Goal: Information Seeking & Learning: Check status

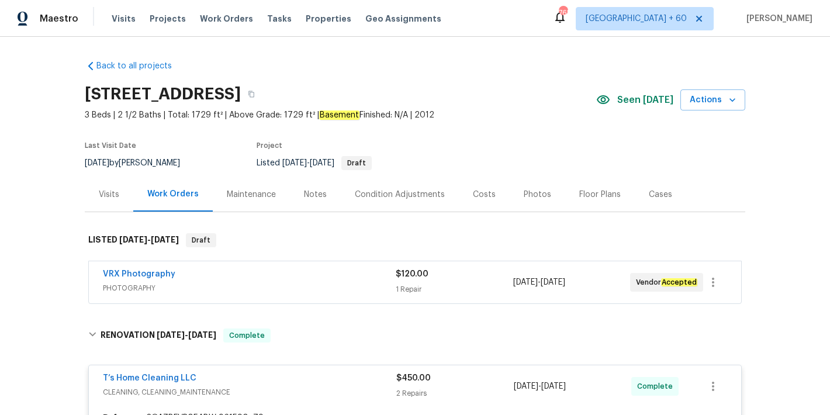
scroll to position [114, 0]
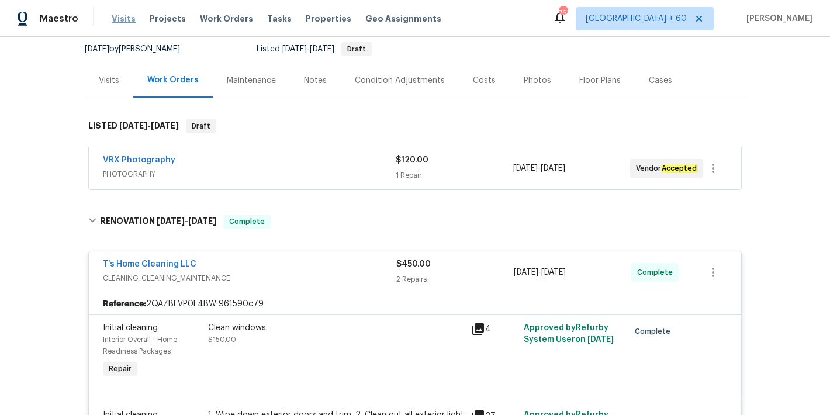
click at [122, 22] on span "Visits" at bounding box center [124, 19] width 24 height 12
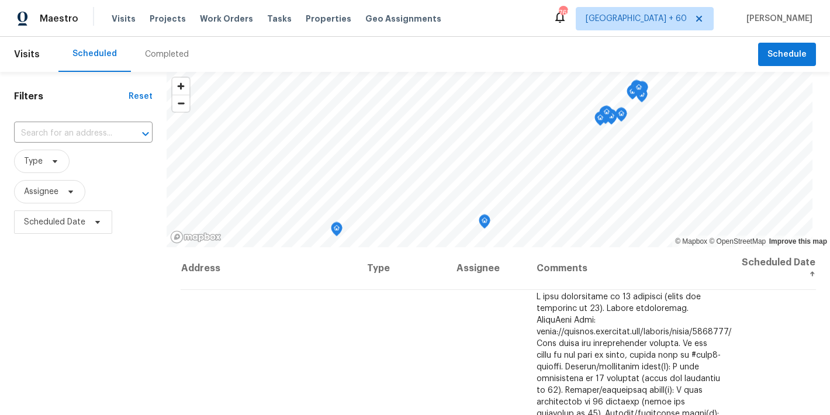
click at [177, 56] on div "Completed" at bounding box center [167, 55] width 44 height 12
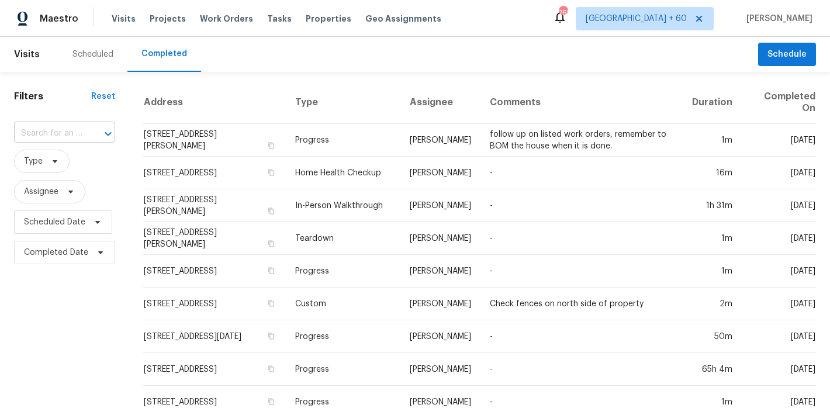
click at [75, 135] on input "text" at bounding box center [48, 134] width 68 height 18
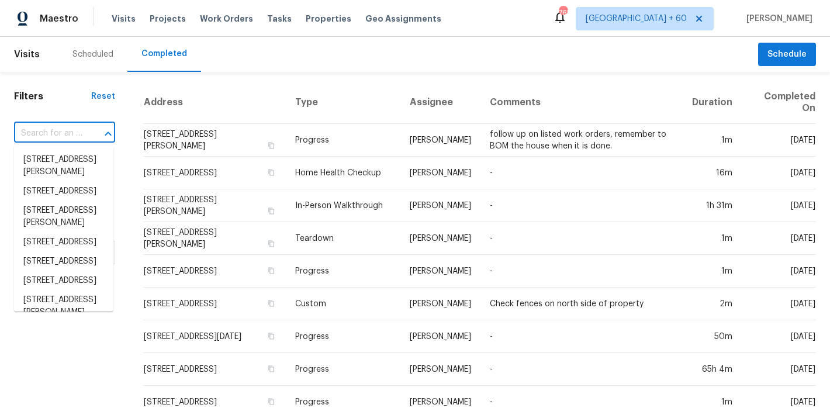
paste input "170 Pinehurst Dr, Stockbridge, GA 30281"
type input "170 Pinehurst Dr, Stockbridge, GA 30281"
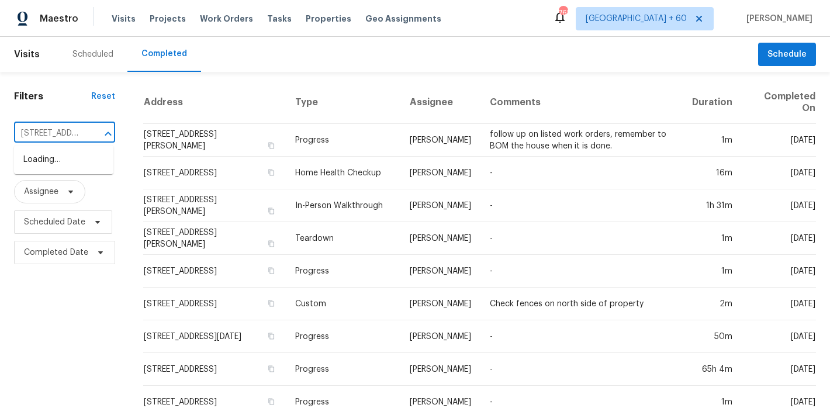
scroll to position [0, 94]
click at [57, 170] on li "170 Pinehurst Dr, Stockbridge, GA 30281" at bounding box center [63, 159] width 99 height 19
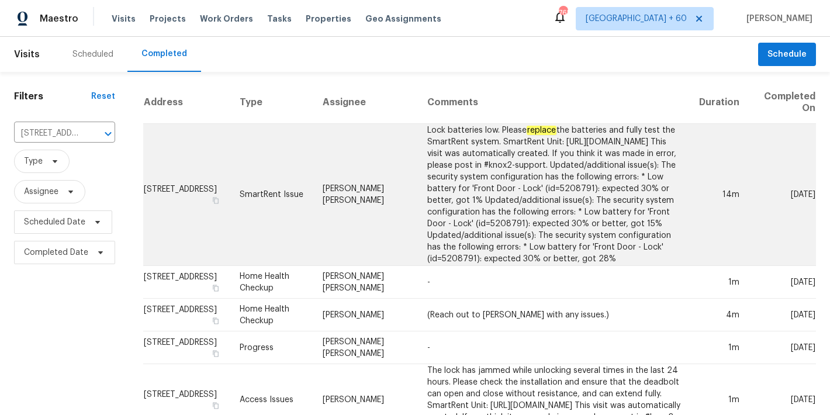
click at [191, 212] on td "170 Pinehurst Dr, Stockbridge, GA 30281" at bounding box center [186, 195] width 87 height 142
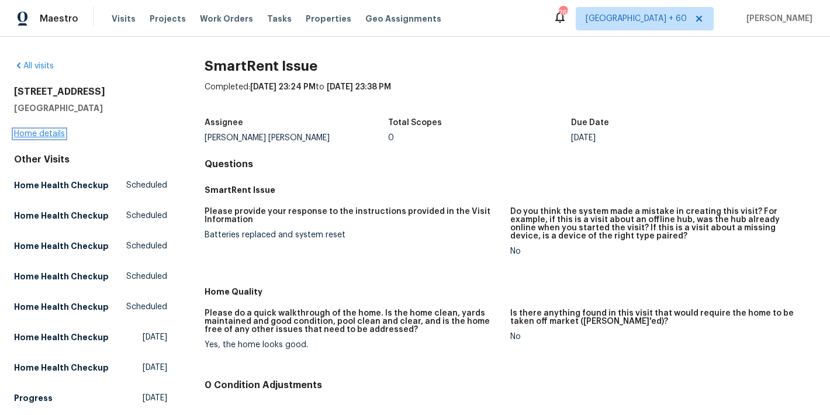
click at [55, 134] on link "Home details" at bounding box center [39, 134] width 51 height 8
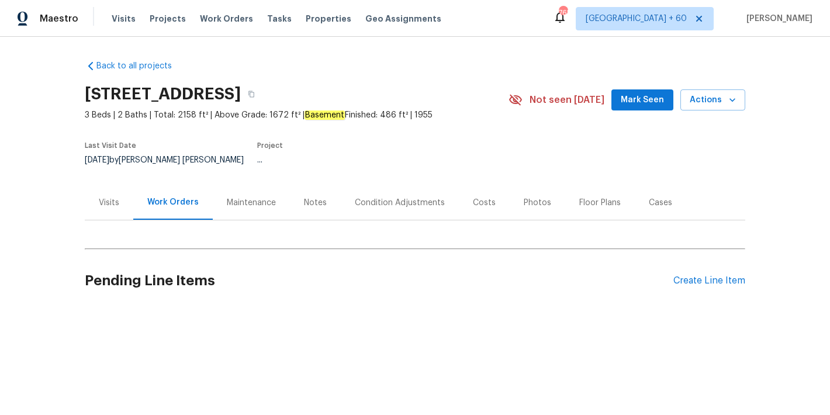
click at [642, 108] on button "Mark Seen" at bounding box center [643, 100] width 62 height 22
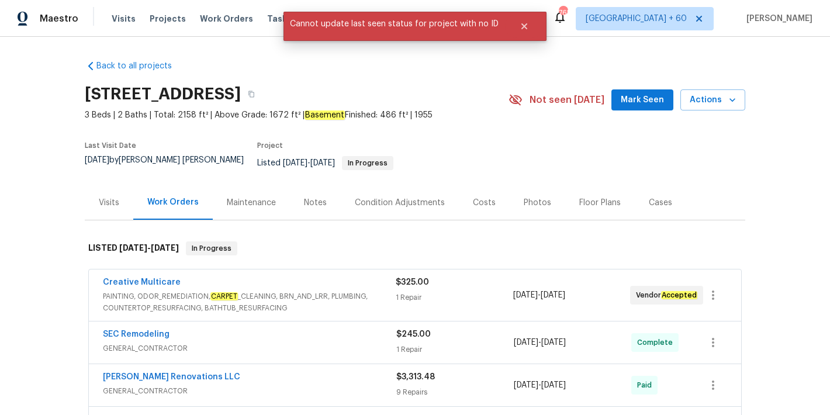
click at [647, 105] on span "Mark Seen" at bounding box center [642, 100] width 43 height 15
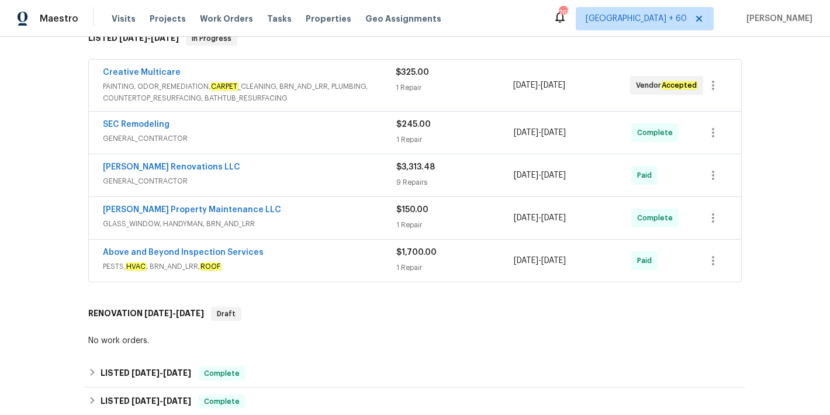
scroll to position [231, 0]
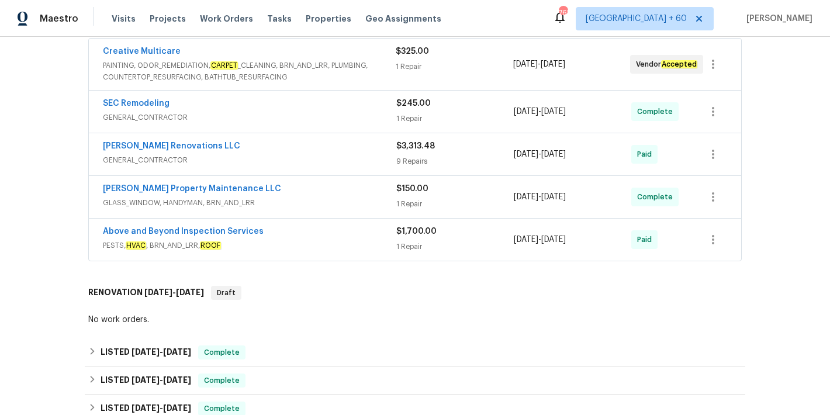
click at [333, 230] on div "Above and Beyond Inspection Services" at bounding box center [250, 233] width 294 height 14
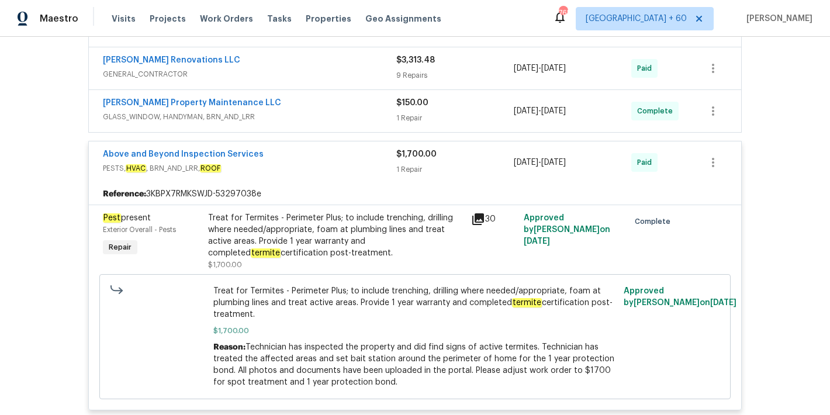
scroll to position [316, 0]
click at [353, 112] on span "GLASS_WINDOW, HANDYMAN, BRN_AND_LRR" at bounding box center [250, 118] width 294 height 12
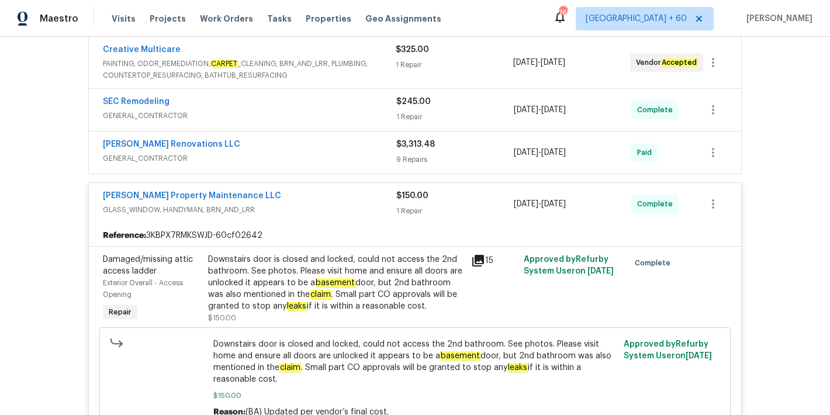
scroll to position [213, 0]
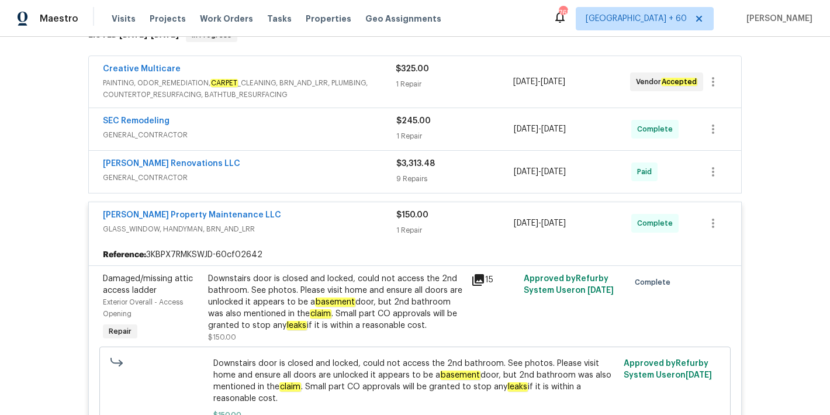
click at [361, 129] on span "GENERAL_CONTRACTOR" at bounding box center [250, 135] width 294 height 12
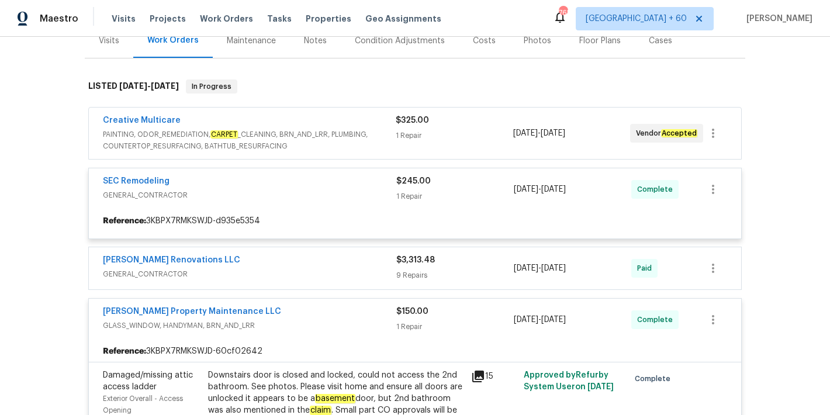
scroll to position [154, 0]
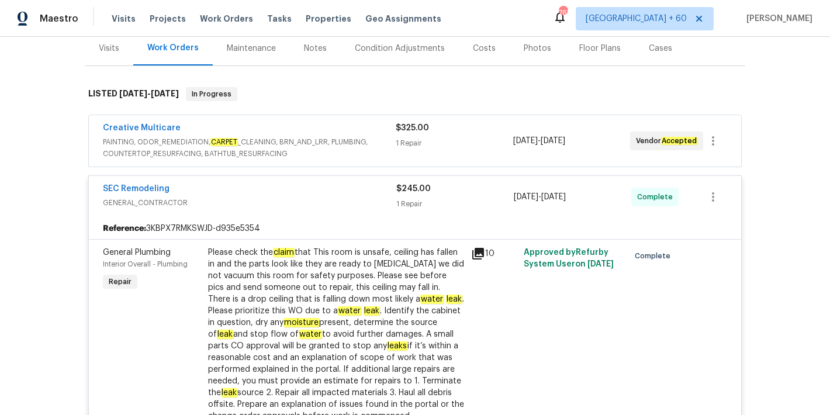
click at [375, 136] on span "PAINTING, ODOR_REMEDIATION, CARPET _CLEANING, BRN_AND_LRR, PLUMBING, COUNTERTOP…" at bounding box center [249, 147] width 293 height 23
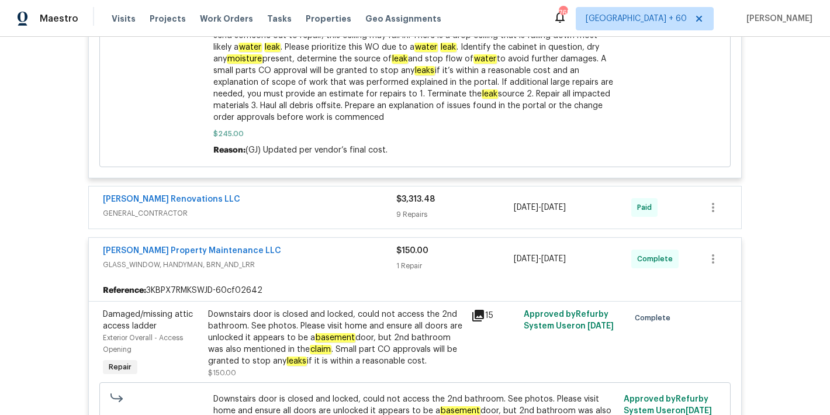
scroll to position [955, 0]
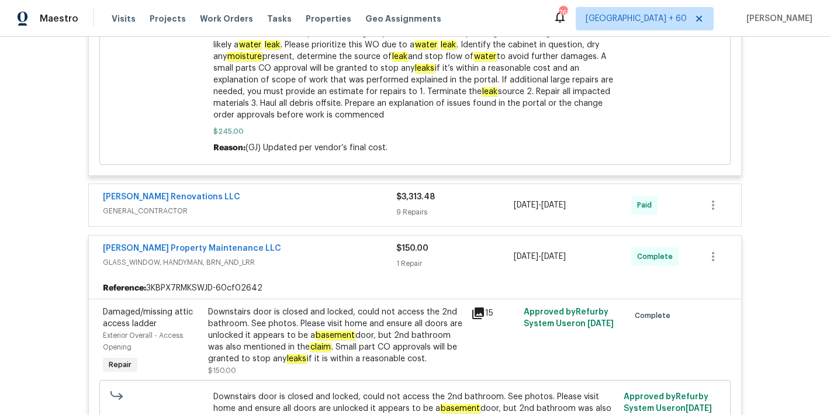
click at [335, 205] on span "GENERAL_CONTRACTOR" at bounding box center [250, 211] width 294 height 12
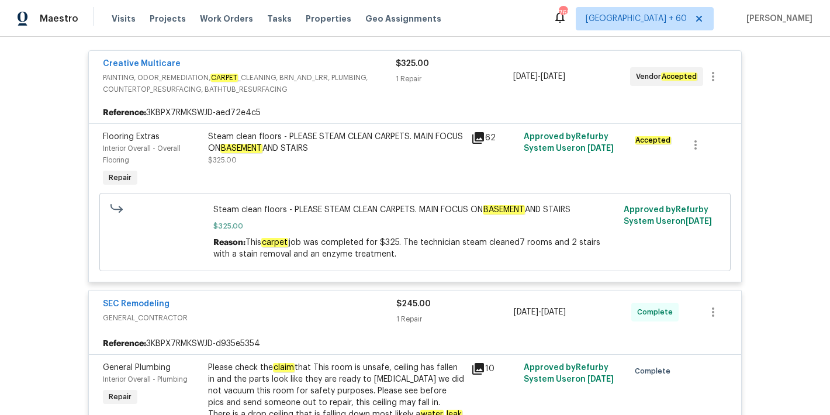
scroll to position [227, 0]
click at [116, 19] on span "Visits" at bounding box center [124, 19] width 24 height 12
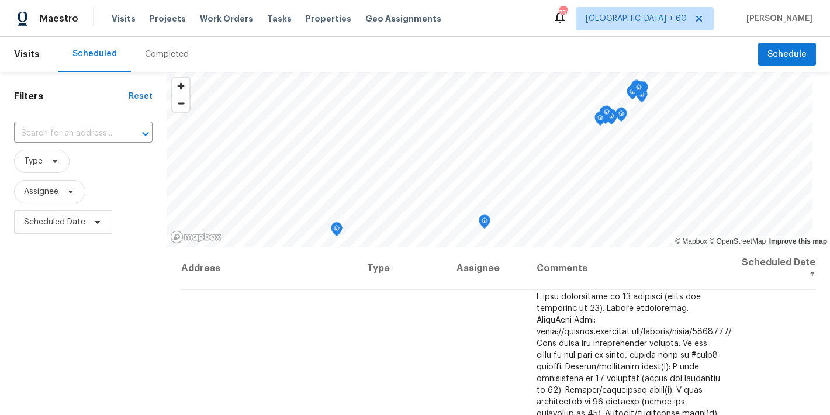
click at [169, 54] on div "Completed" at bounding box center [167, 55] width 44 height 12
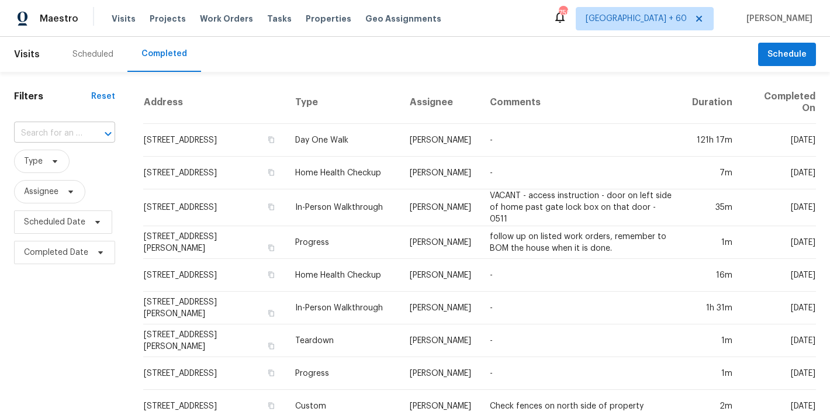
click at [63, 131] on input "text" at bounding box center [48, 134] width 68 height 18
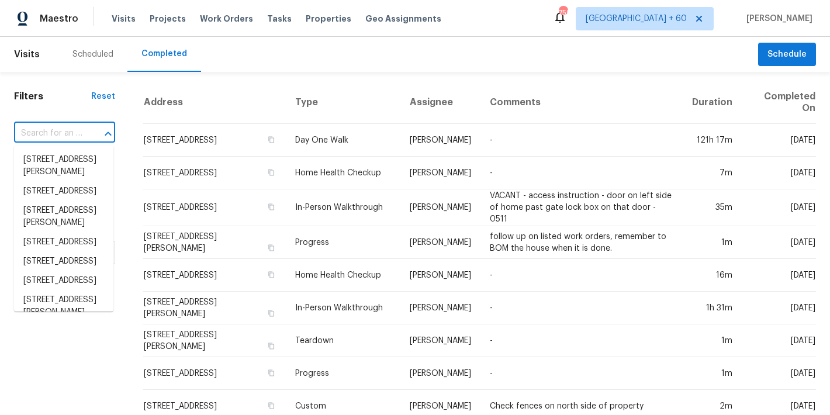
paste input "13 Whitaker Cv, Avon Lake, OH 44012"
type input "13 Whitaker Cv, Avon Lake, OH 44012"
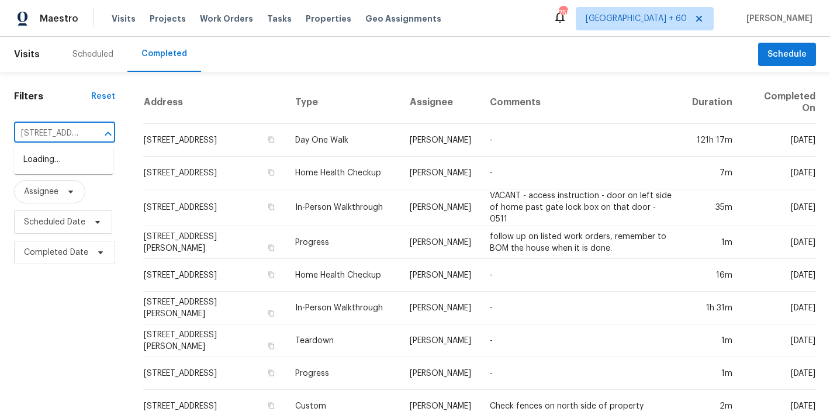
scroll to position [0, 82]
click at [43, 165] on li "13 Whitaker Cv, Avon Lake, OH 44012" at bounding box center [63, 166] width 99 height 32
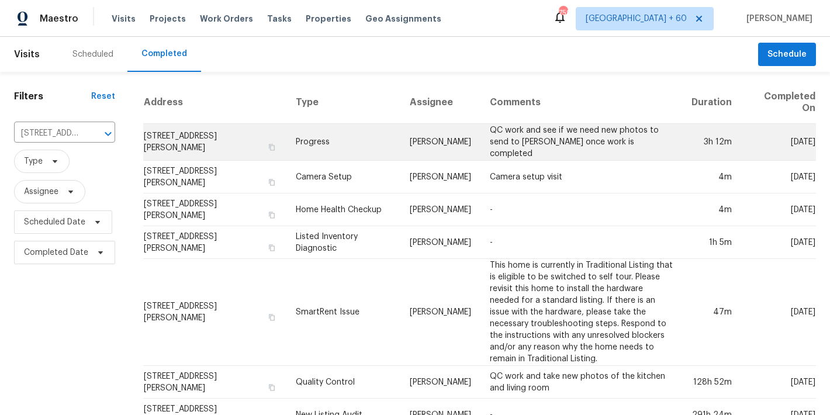
click at [184, 138] on td "13 Whitaker Cv, Avon Lake, OH 44012" at bounding box center [214, 142] width 143 height 37
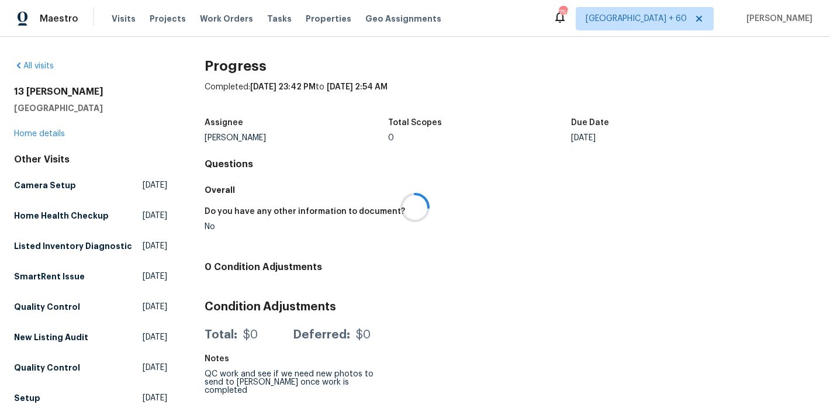
click at [42, 135] on div at bounding box center [415, 207] width 830 height 415
click at [35, 135] on link "Home details" at bounding box center [39, 134] width 51 height 8
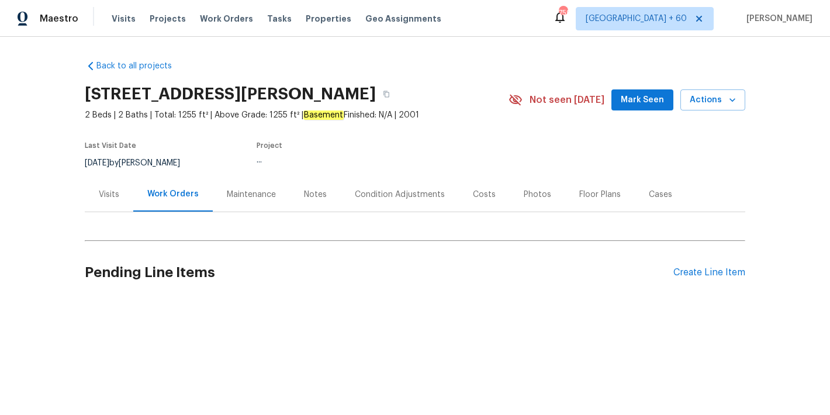
click at [633, 100] on span "Mark Seen" at bounding box center [642, 100] width 43 height 15
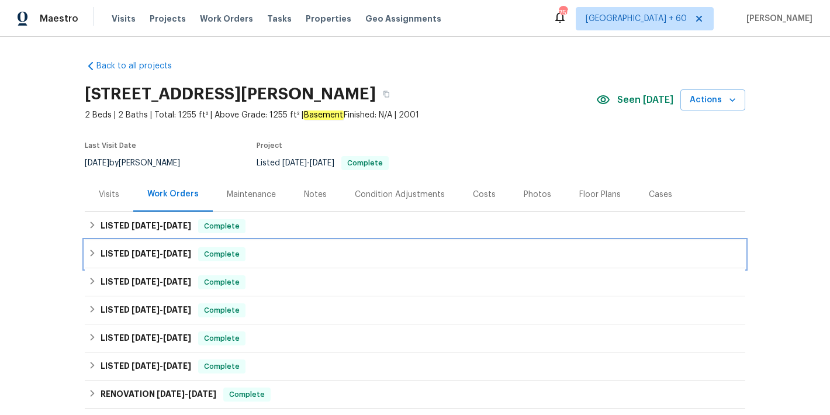
click at [281, 257] on div "LISTED 6/20/25 - 6/20/25 Complete" at bounding box center [415, 254] width 654 height 14
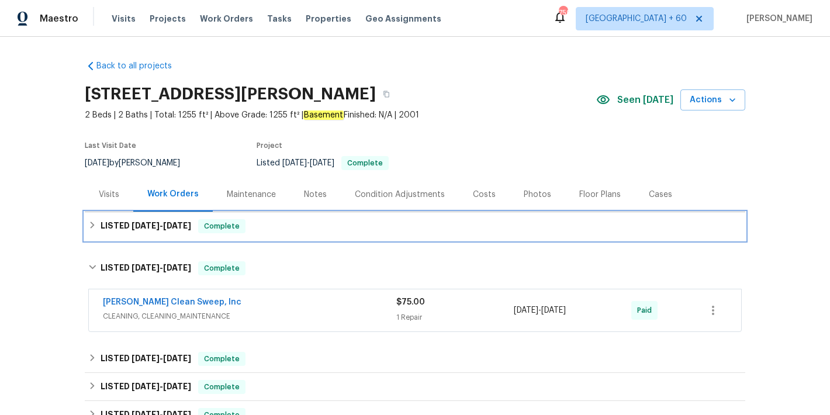
click at [263, 232] on div "LISTED 8/4/25 - 8/19/25 Complete" at bounding box center [415, 226] width 654 height 14
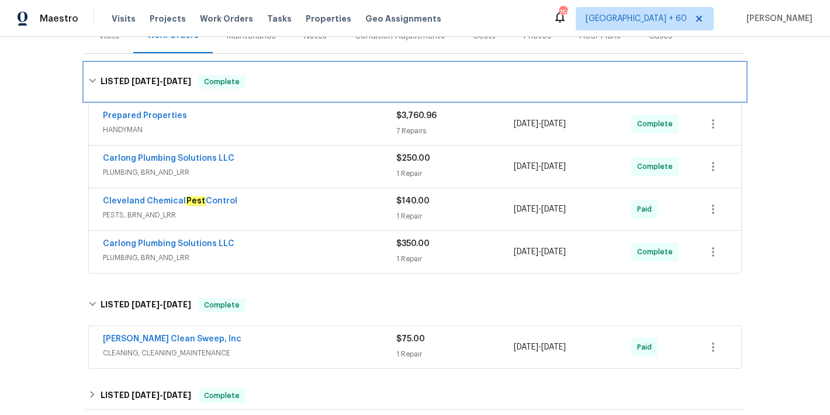
scroll to position [160, 0]
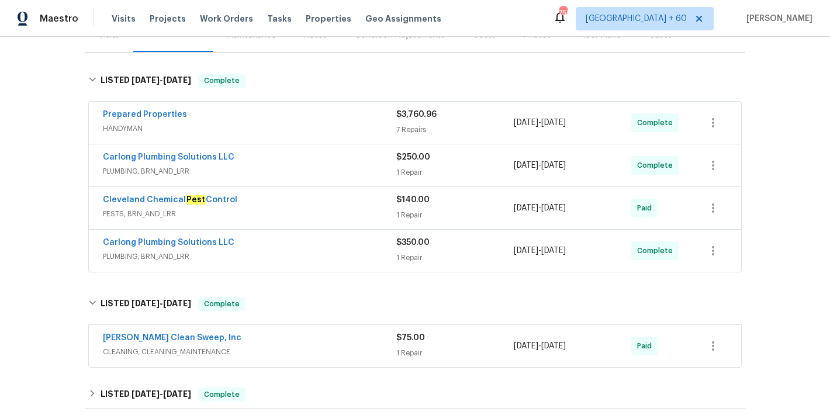
click at [358, 255] on span "PLUMBING, BRN_AND_LRR" at bounding box center [250, 257] width 294 height 12
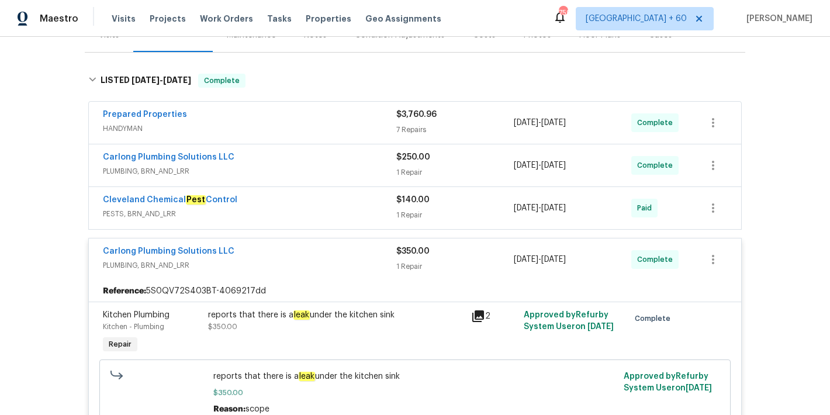
click at [354, 209] on span "PESTS, BRN_AND_LRR" at bounding box center [250, 214] width 294 height 12
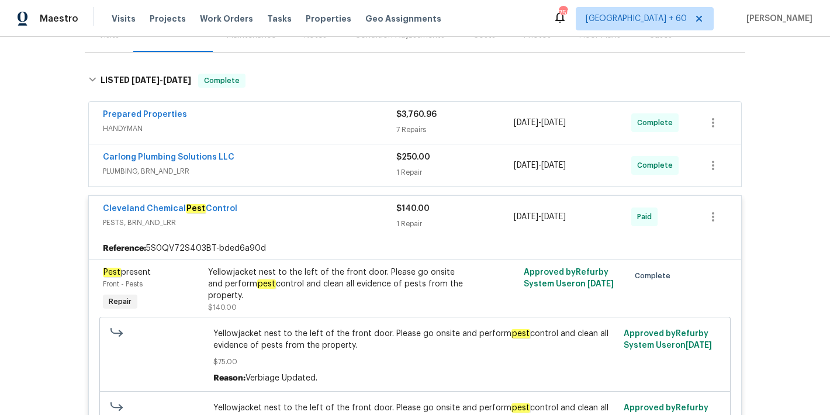
click at [364, 168] on span "PLUMBING, BRN_AND_LRR" at bounding box center [250, 172] width 294 height 12
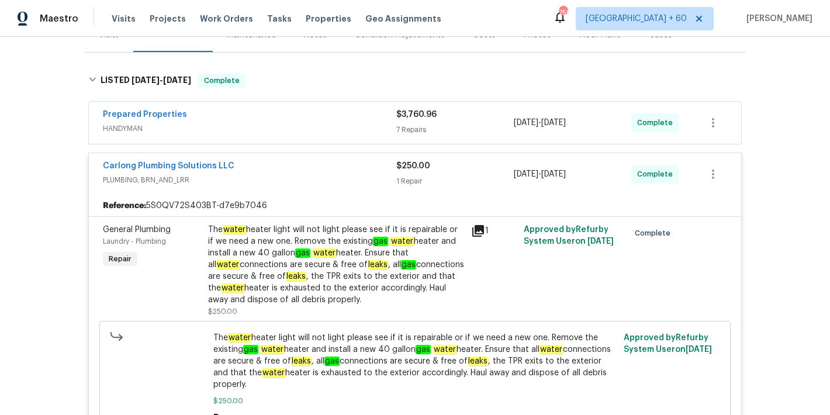
click at [352, 123] on span "HANDYMAN" at bounding box center [250, 129] width 294 height 12
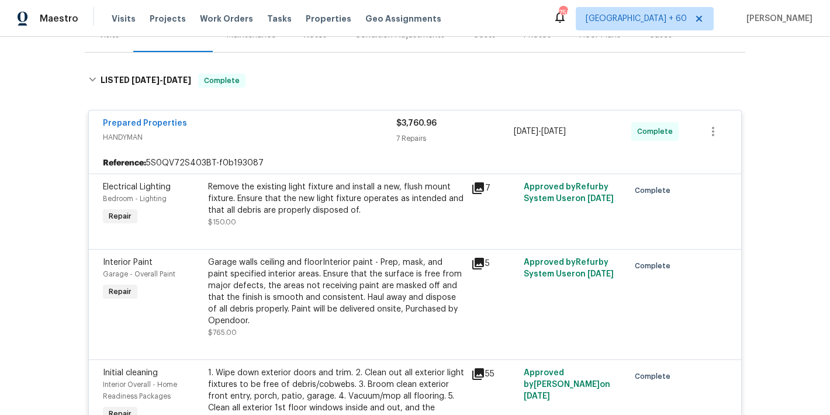
click at [793, 144] on div "Back to all projects 13 Whitaker Cv, Avon Lake, OH 44012 2 Beds | 2 Baths | Tot…" at bounding box center [415, 226] width 830 height 378
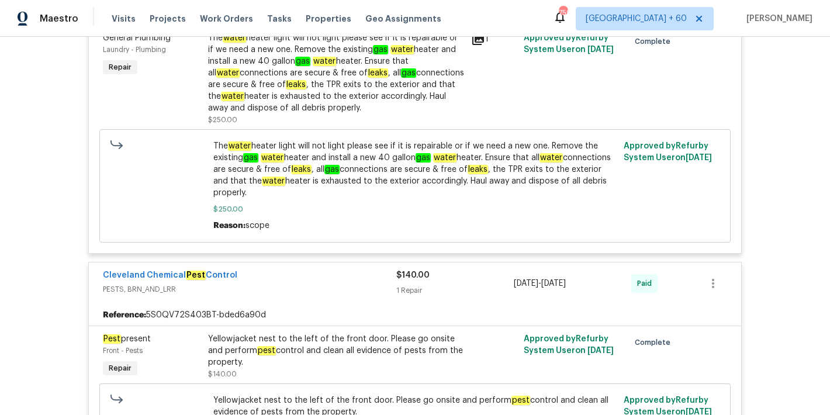
scroll to position [1395, 0]
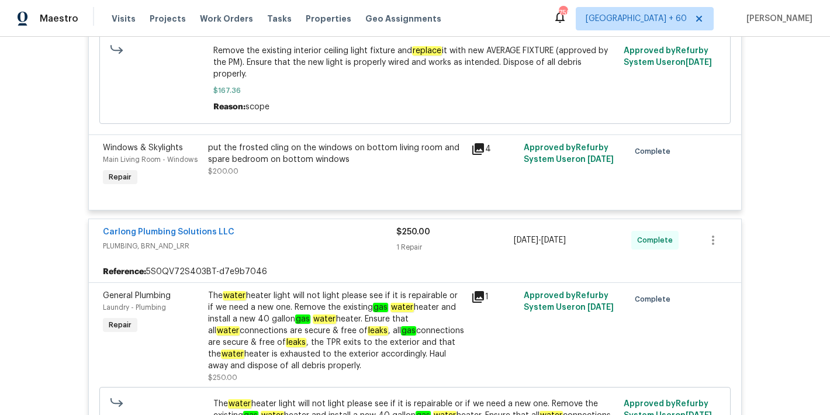
click at [783, 215] on div "Back to all projects 13 Whitaker Cv, Avon Lake, OH 44012 2 Beds | 2 Baths | Tot…" at bounding box center [415, 226] width 830 height 378
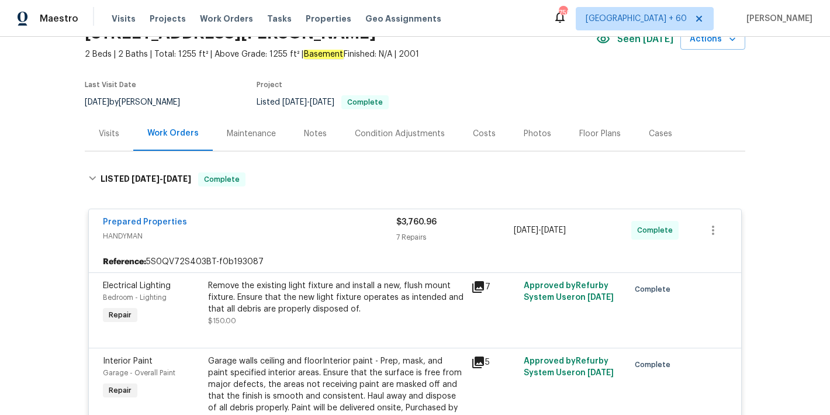
scroll to position [0, 0]
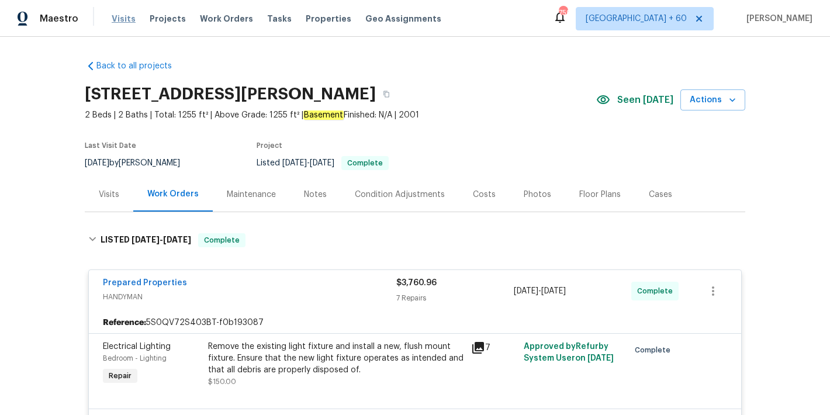
click at [126, 20] on span "Visits" at bounding box center [124, 19] width 24 height 12
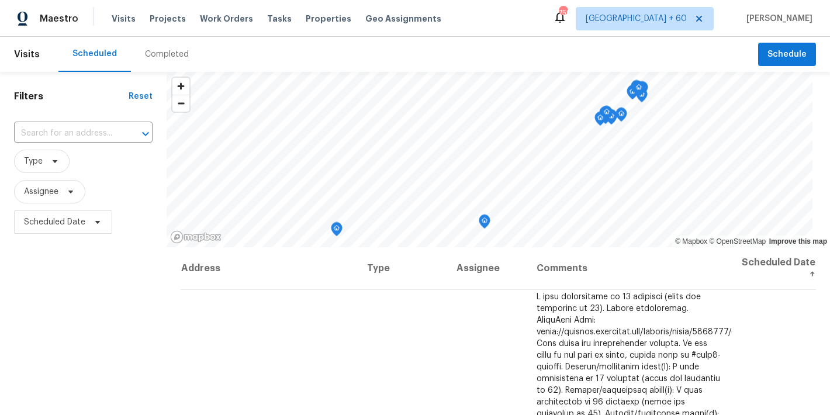
click at [158, 60] on div "Completed" at bounding box center [167, 54] width 72 height 35
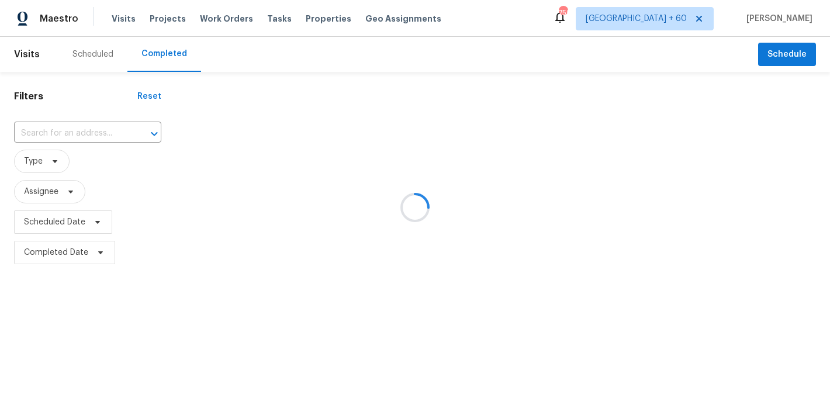
click at [261, 50] on div at bounding box center [415, 207] width 830 height 415
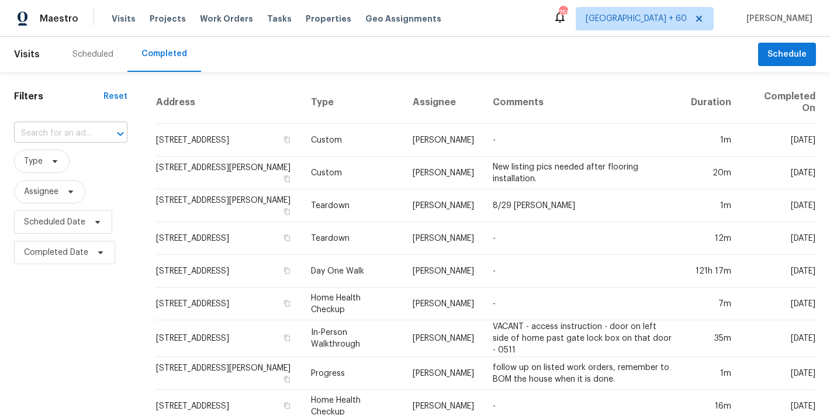
click at [61, 126] on input "text" at bounding box center [54, 134] width 81 height 18
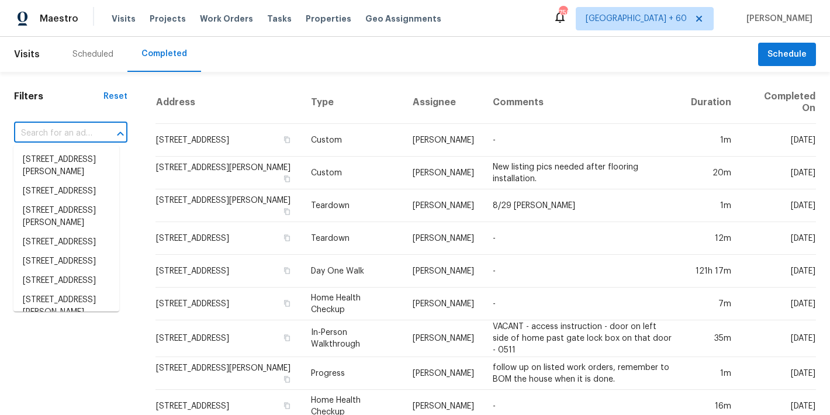
paste input "2821 Parklane Dr, Cleveland, OH 44134"
type input "2821 Parklane Dr, Cleveland, OH 44134"
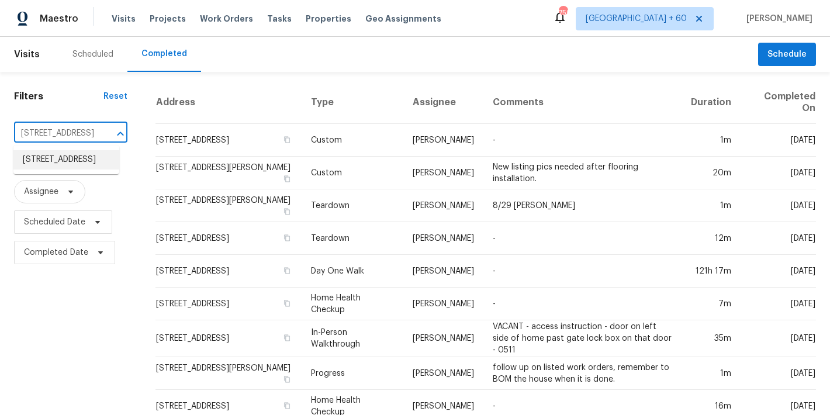
click at [62, 165] on li "2821 Parklane Dr, Cleveland, OH 44134" at bounding box center [66, 159] width 106 height 19
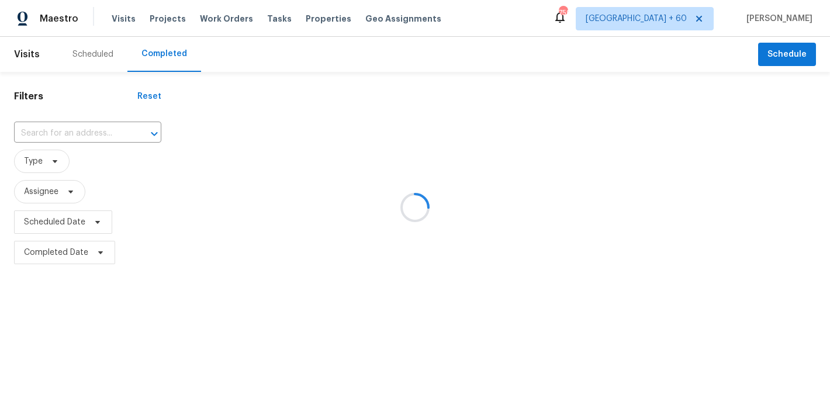
type input "2821 Parklane Dr, Cleveland, OH 44134"
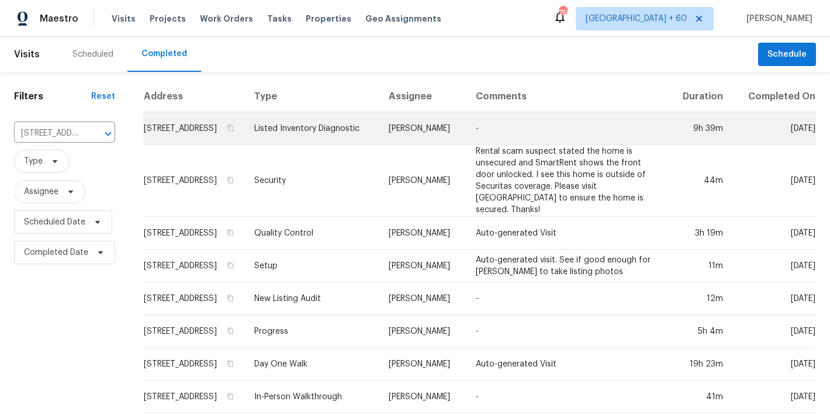
click at [170, 132] on td "2821 Parklane Dr, Cleveland, OH 44134" at bounding box center [194, 128] width 102 height 33
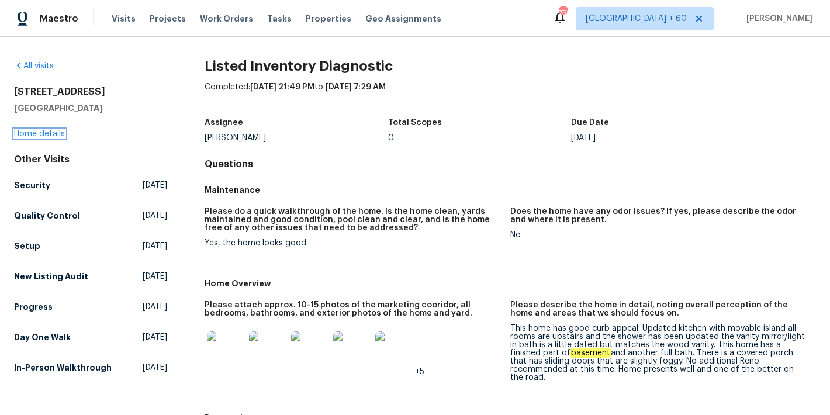
click at [53, 136] on link "Home details" at bounding box center [39, 134] width 51 height 8
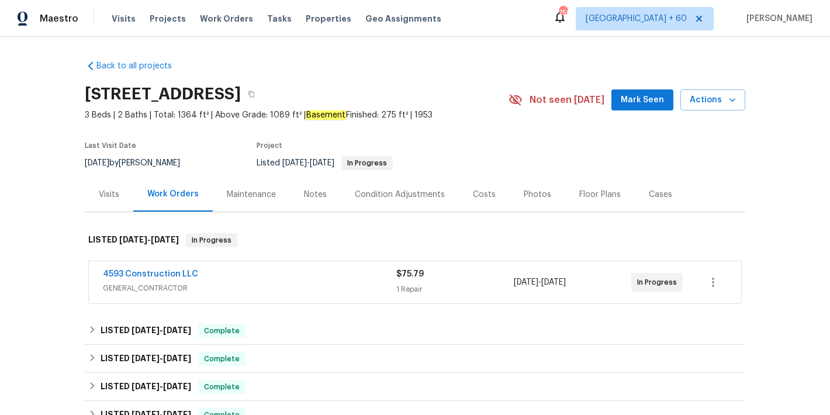
click at [628, 102] on span "Mark Seen" at bounding box center [642, 100] width 43 height 15
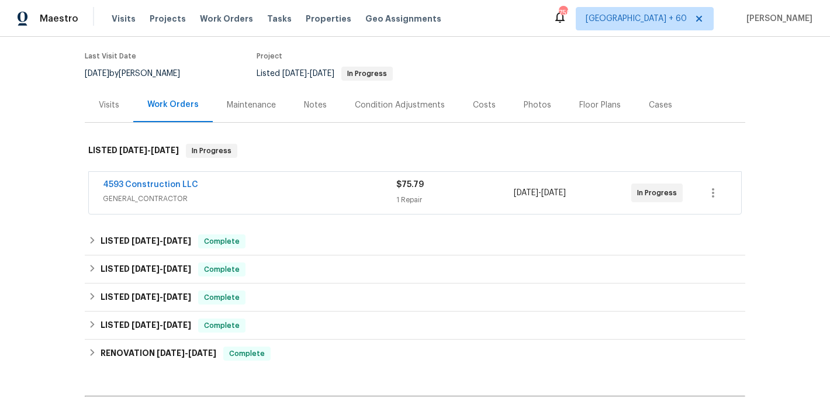
scroll to position [110, 0]
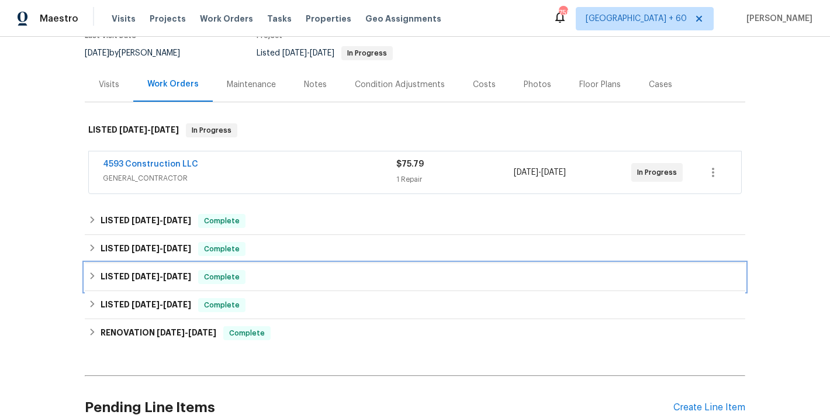
click at [173, 277] on span "7/26/25" at bounding box center [177, 277] width 28 height 8
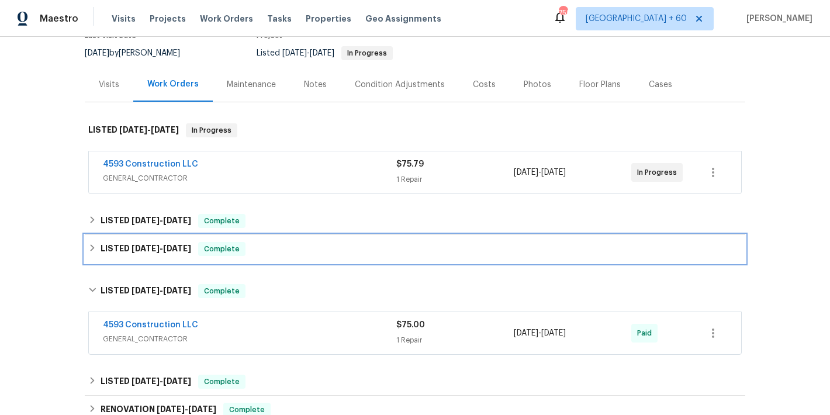
click at [171, 254] on h6 "LISTED 8/18/25 - 8/20/25" at bounding box center [146, 249] width 91 height 14
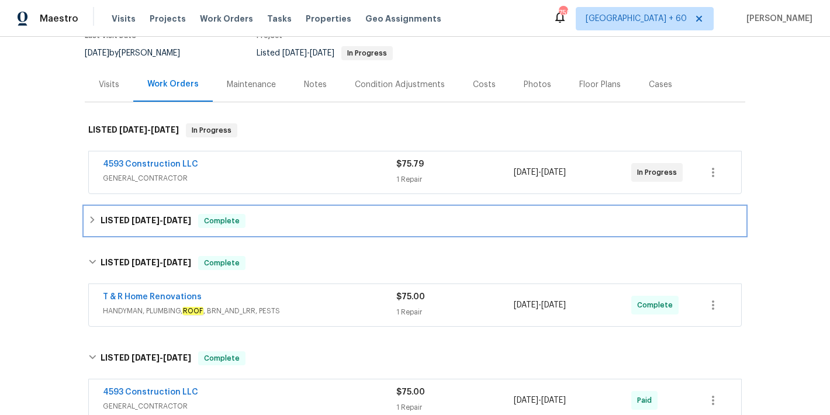
click at [166, 227] on h6 "LISTED 8/22/25 - 8/23/25" at bounding box center [146, 221] width 91 height 14
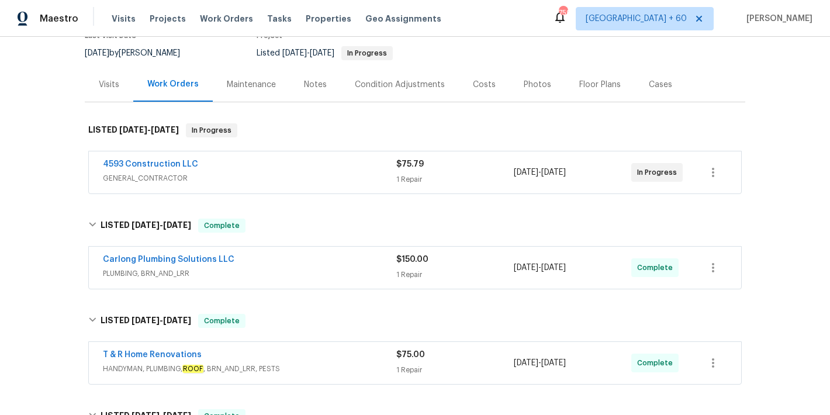
click at [317, 171] on div "4593 Construction LLC" at bounding box center [250, 165] width 294 height 14
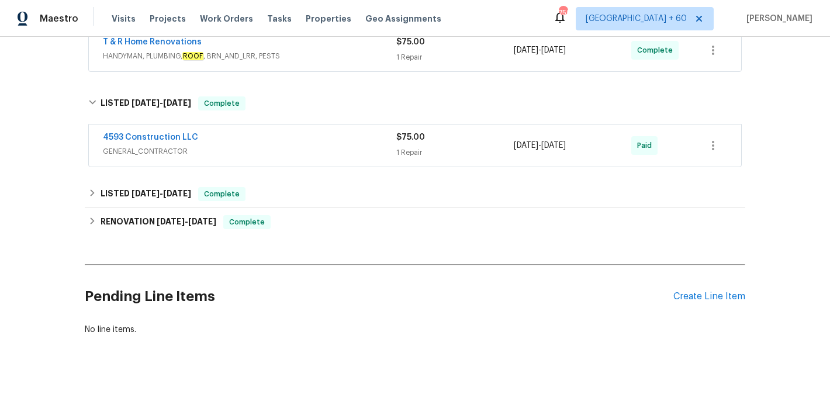
scroll to position [557, 0]
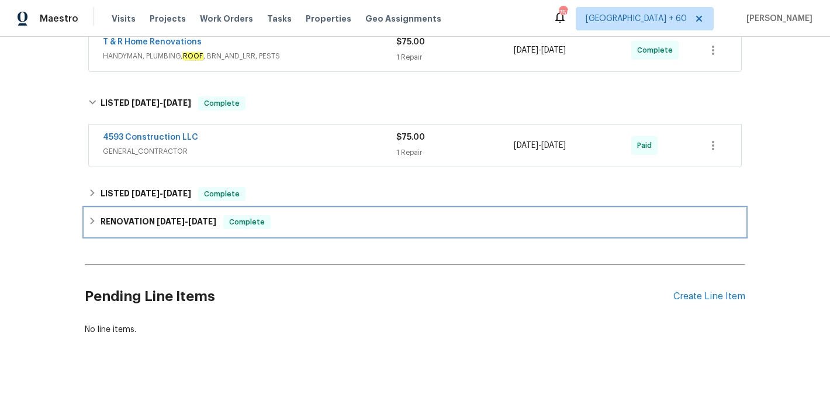
click at [274, 220] on div "RENOVATION 7/9/25 - 7/18/25 Complete" at bounding box center [415, 222] width 654 height 14
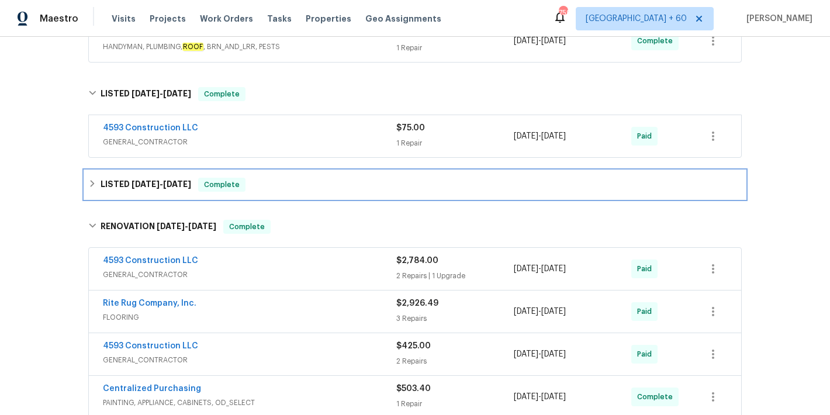
click at [271, 194] on div "LISTED 7/22/25 - 7/23/25 Complete" at bounding box center [415, 185] width 661 height 28
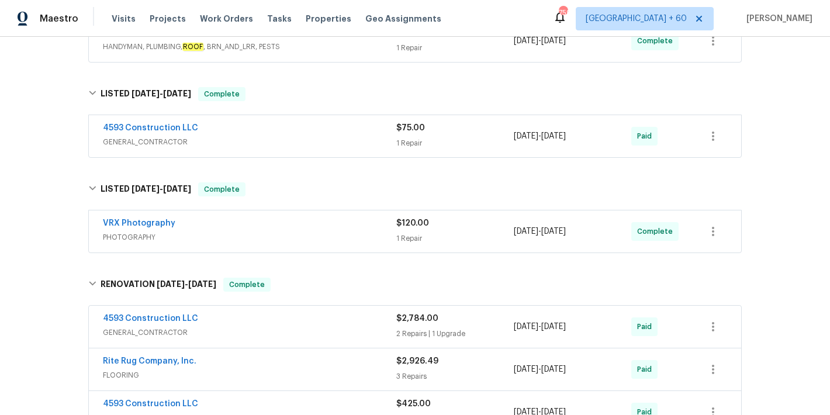
click at [350, 131] on div "4593 Construction LLC" at bounding box center [250, 129] width 294 height 14
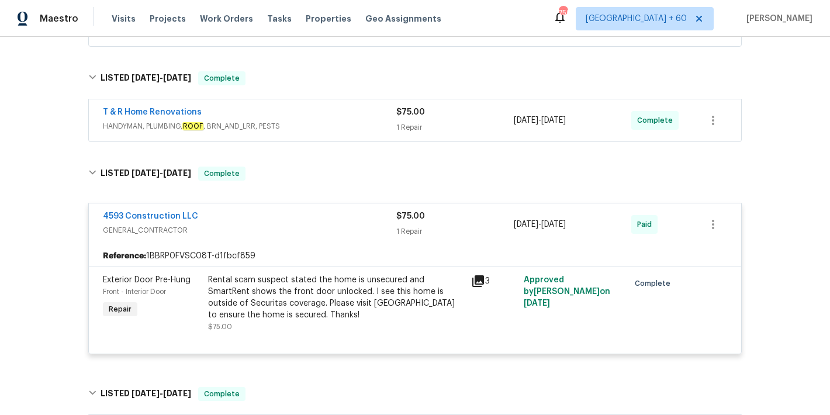
scroll to position [463, 0]
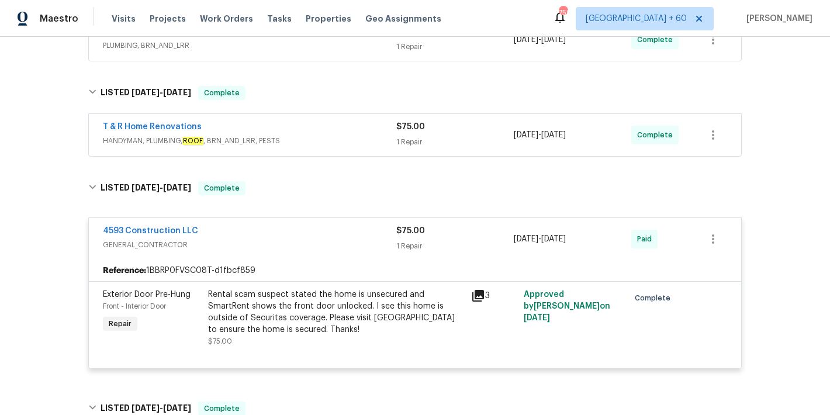
click at [353, 126] on div "T & R Home Renovations" at bounding box center [250, 128] width 294 height 14
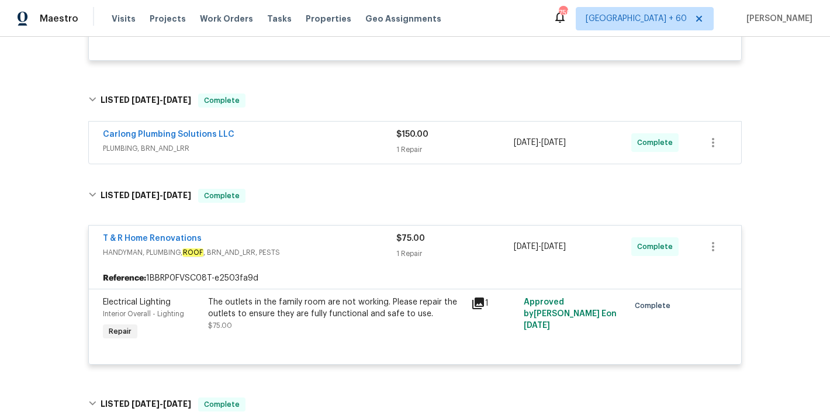
scroll to position [353, 0]
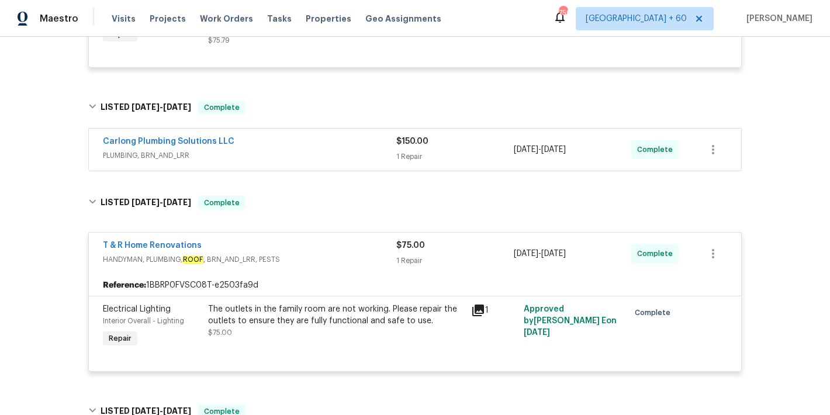
click at [347, 139] on div "Carlong Plumbing Solutions LLC" at bounding box center [250, 143] width 294 height 14
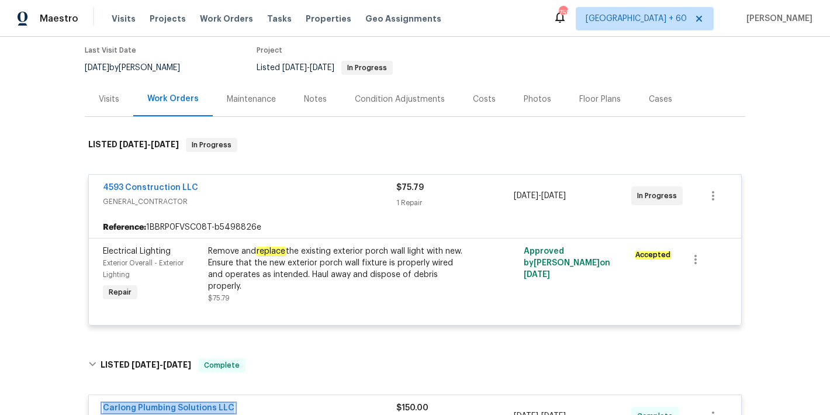
scroll to position [281, 0]
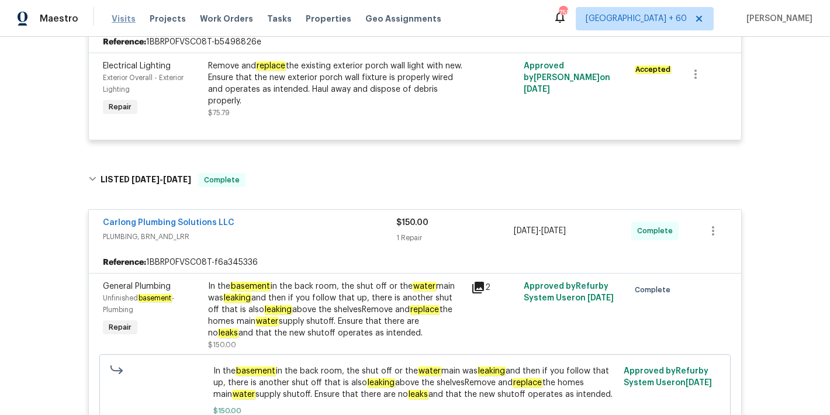
click at [116, 19] on span "Visits" at bounding box center [124, 19] width 24 height 12
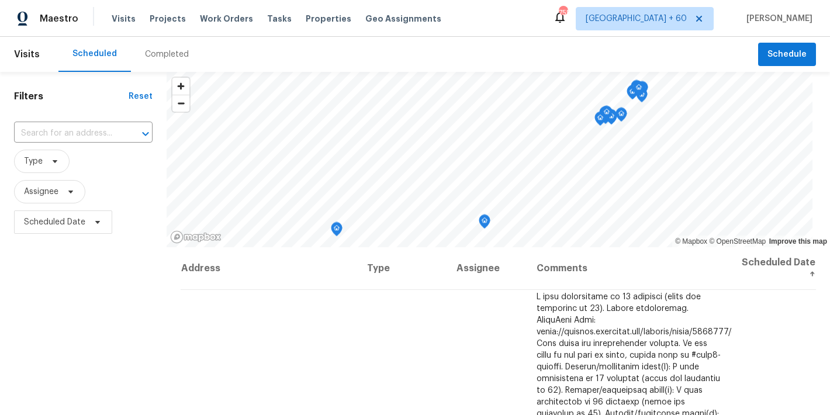
click at [156, 57] on div "Completed" at bounding box center [167, 55] width 44 height 12
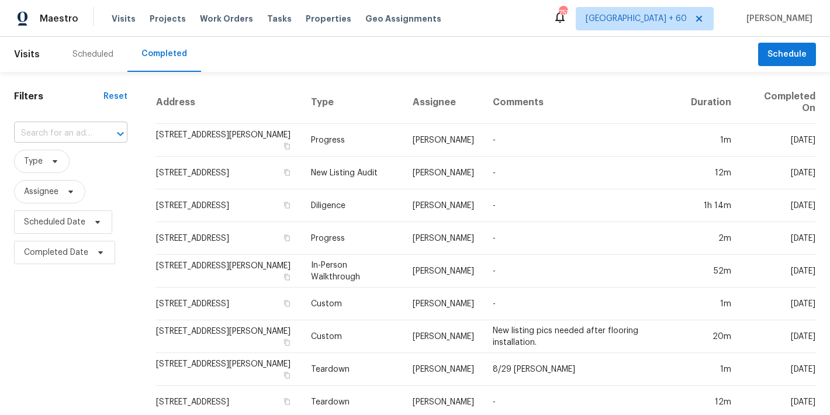
click at [60, 130] on input "text" at bounding box center [54, 134] width 81 height 18
paste input "2970 N Oregon St Unit 10, Chandler, AZ 85225"
type input "2970 N Oregon St"
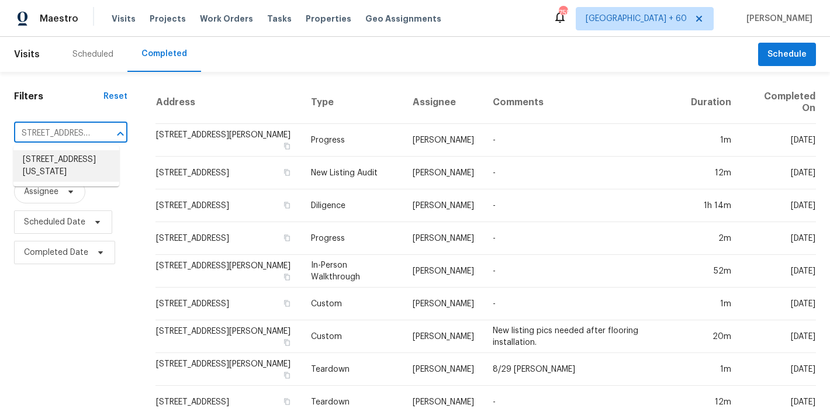
click at [68, 172] on li "2970 N Oregon St Unit 10, Chandler, AZ 85225" at bounding box center [66, 166] width 106 height 32
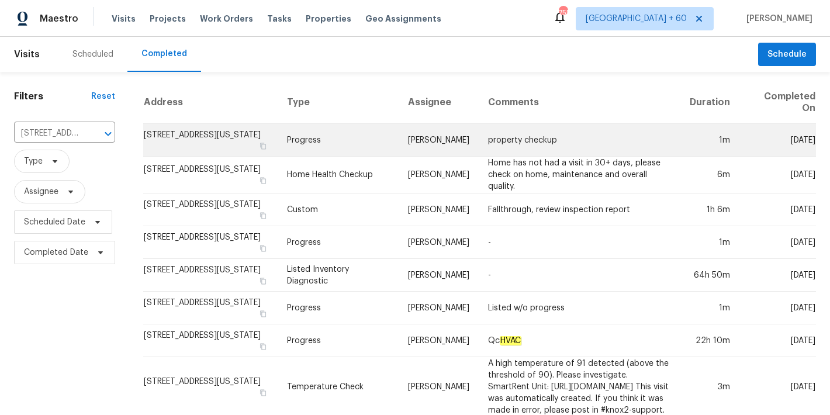
click at [187, 140] on td "2970 N Oregon St Unit 10, Chandler, AZ 85225" at bounding box center [210, 140] width 135 height 33
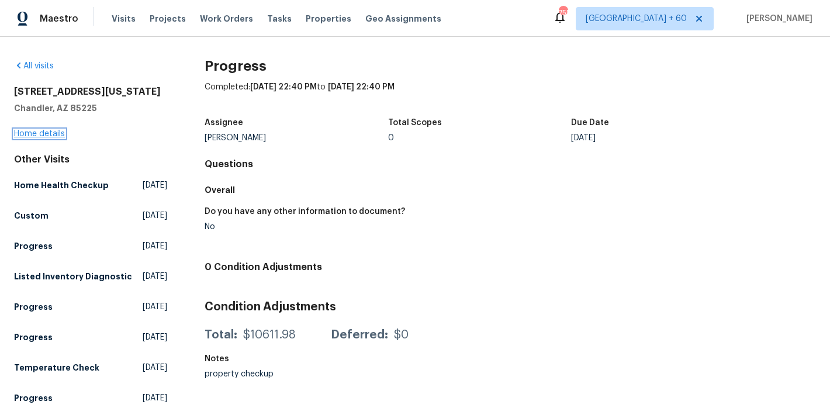
click at [51, 134] on link "Home details" at bounding box center [39, 134] width 51 height 8
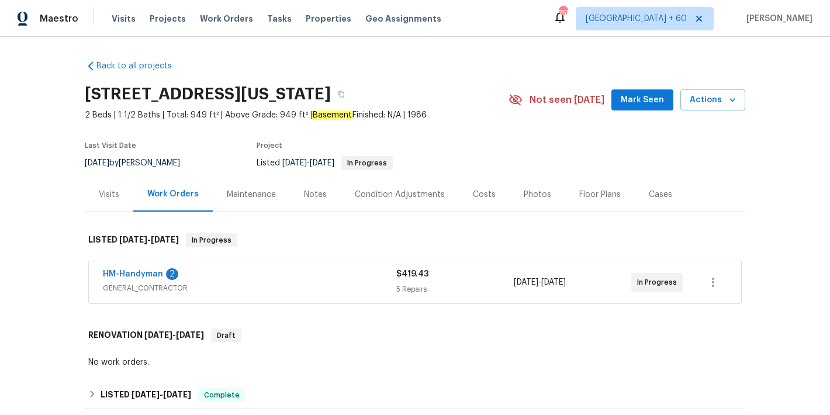
click at [644, 107] on button "Mark Seen" at bounding box center [643, 100] width 62 height 22
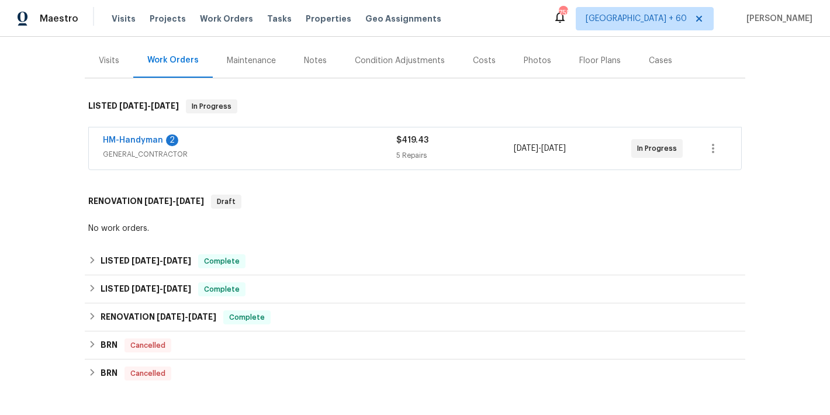
scroll to position [136, 0]
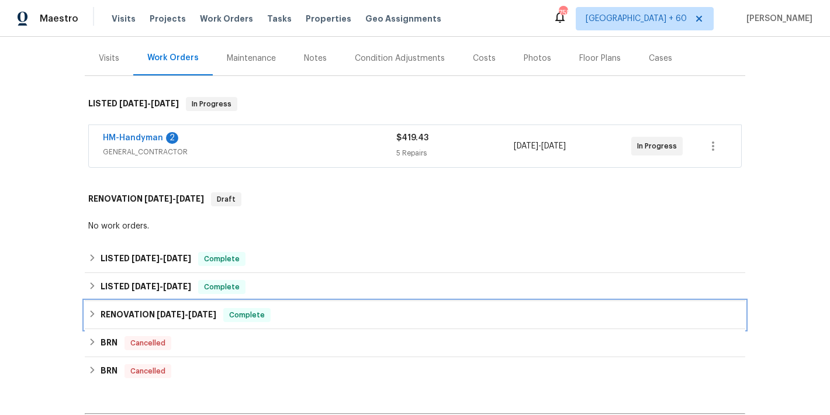
click at [281, 325] on div "RENOVATION 9/9/24 - 9/17/24 Complete" at bounding box center [415, 315] width 661 height 28
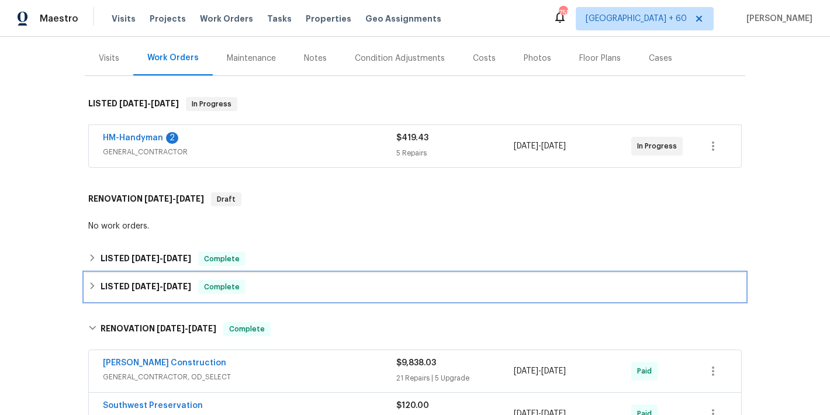
click at [267, 294] on div "LISTED 5/21/25 - 5/30/25 Complete" at bounding box center [415, 287] width 654 height 14
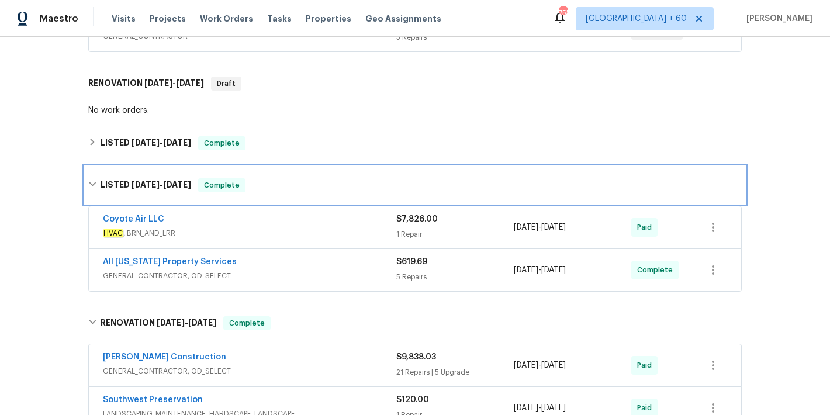
scroll to position [250, 0]
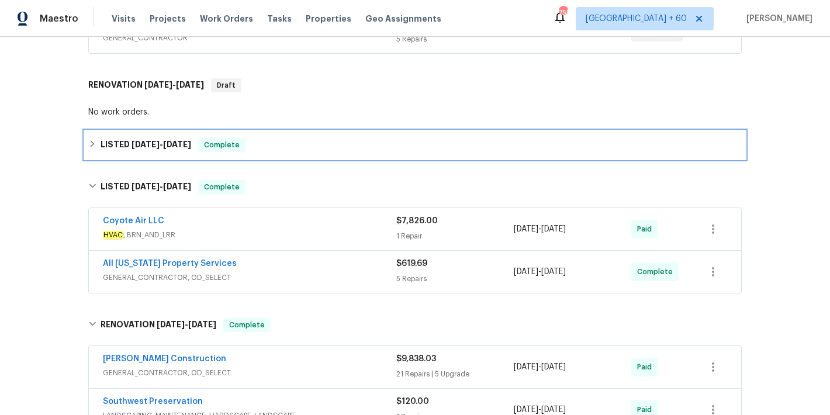
click at [318, 146] on div "LISTED 8/15/25 - 8/26/25 Complete" at bounding box center [415, 145] width 654 height 14
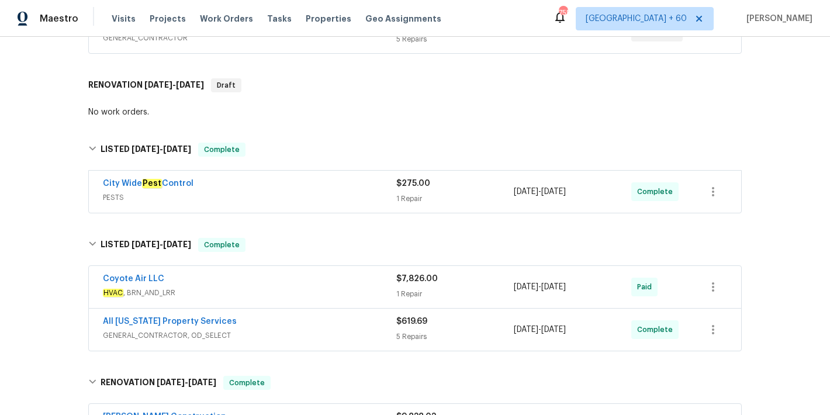
click at [357, 191] on div "City Wide Pest Control" at bounding box center [250, 185] width 294 height 14
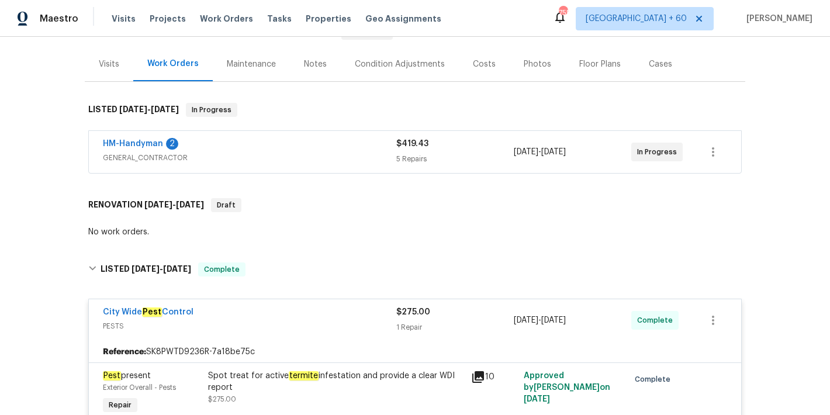
scroll to position [116, 0]
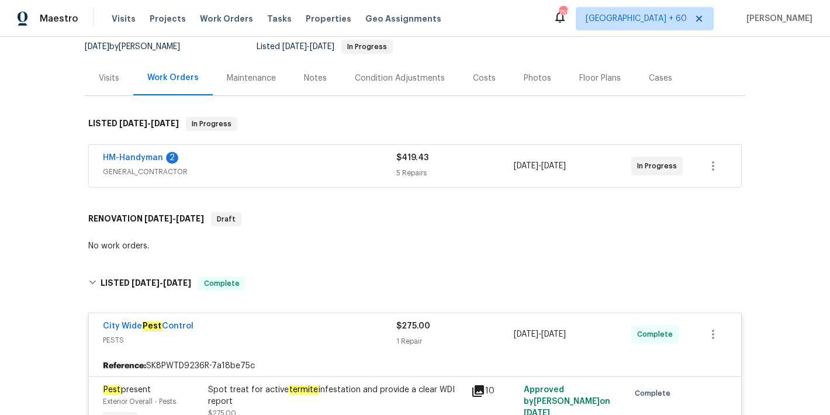
click at [321, 172] on span "GENERAL_CONTRACTOR" at bounding box center [250, 172] width 294 height 12
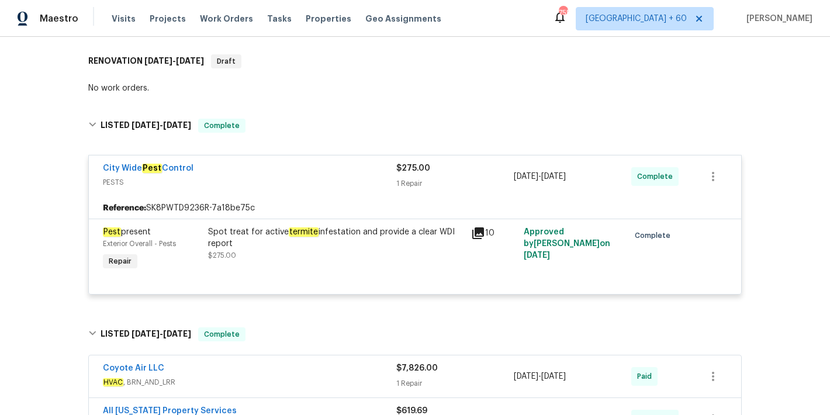
scroll to position [770, 0]
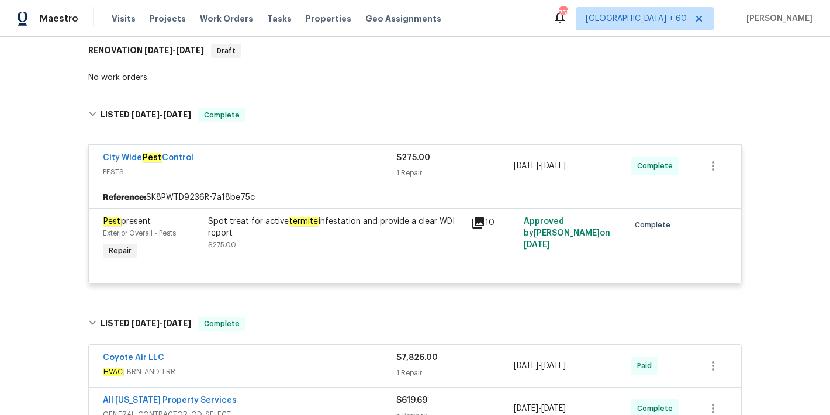
click at [330, 244] on div "Spot treat for active termite infestation and provide a clear WDI report $275.00" at bounding box center [336, 233] width 256 height 35
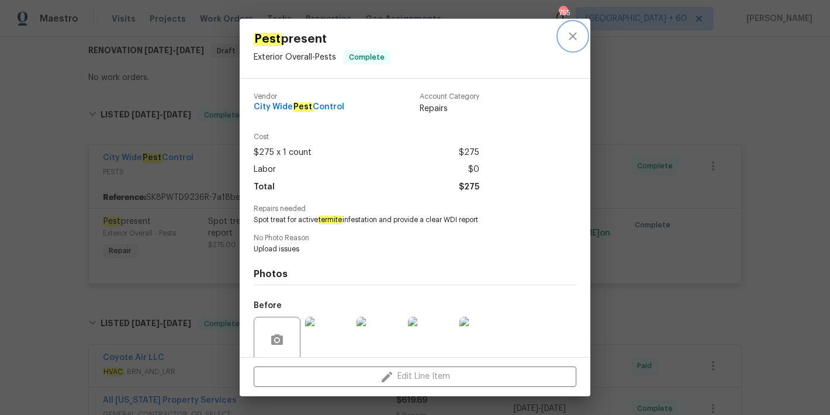
click at [573, 39] on icon "close" at bounding box center [573, 36] width 14 height 14
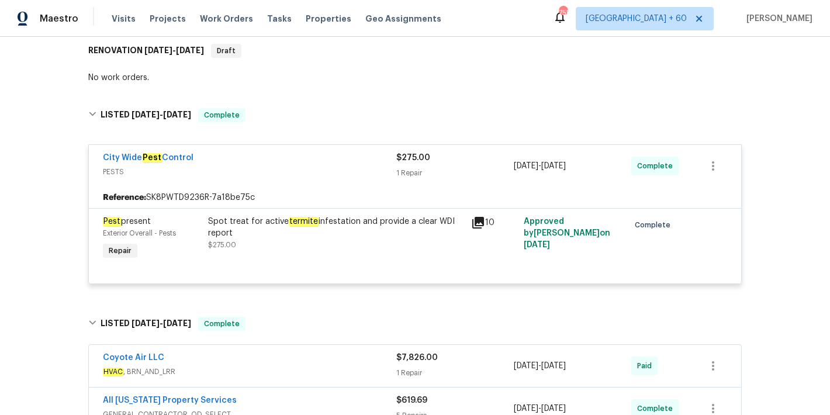
click at [390, 229] on div "Spot treat for active termite infestation and provide a clear WDI report" at bounding box center [336, 227] width 256 height 23
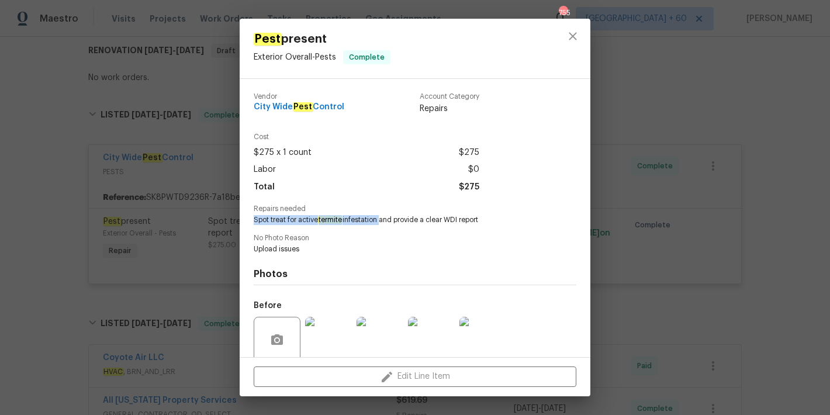
drag, startPoint x: 382, startPoint y: 219, endPoint x: 244, endPoint y: 219, distance: 138.6
click at [244, 219] on div "Vendor City Wide Pest Control Account Category Repairs Cost $275 x 1 count $275…" at bounding box center [415, 218] width 351 height 278
copy span "Spot treat for active termite infestation"
drag, startPoint x: 350, startPoint y: 111, endPoint x: 254, endPoint y: 109, distance: 95.9
click at [254, 109] on div "Vendor City Wide Pest Control Account Category Repairs" at bounding box center [367, 104] width 226 height 22
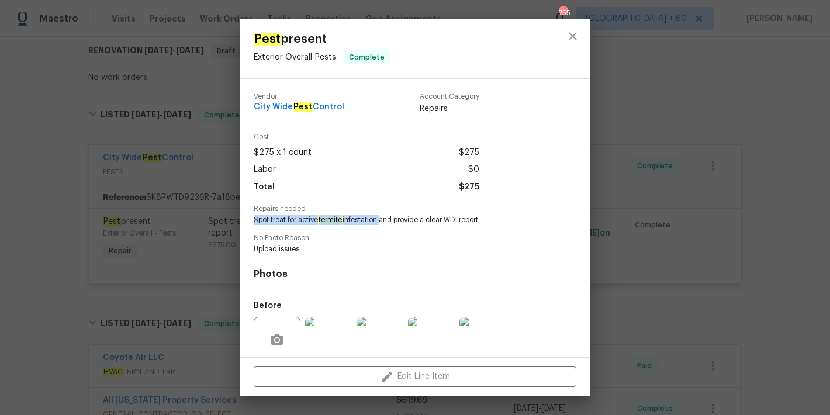
copy span "City Wide Pest Control"
click at [568, 37] on icon "close" at bounding box center [573, 36] width 14 height 14
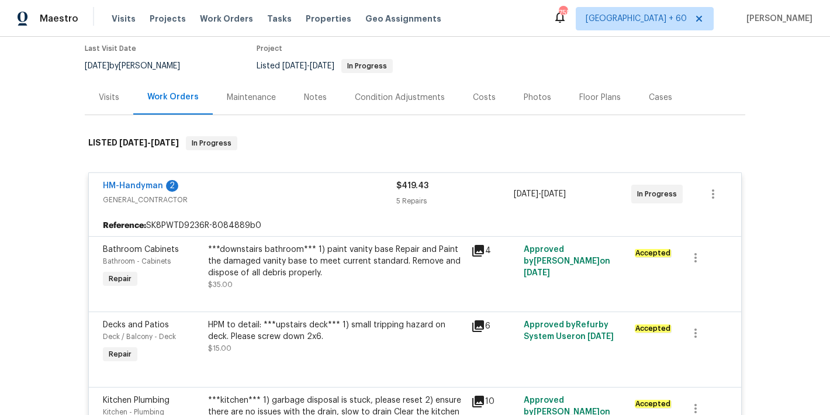
scroll to position [0, 0]
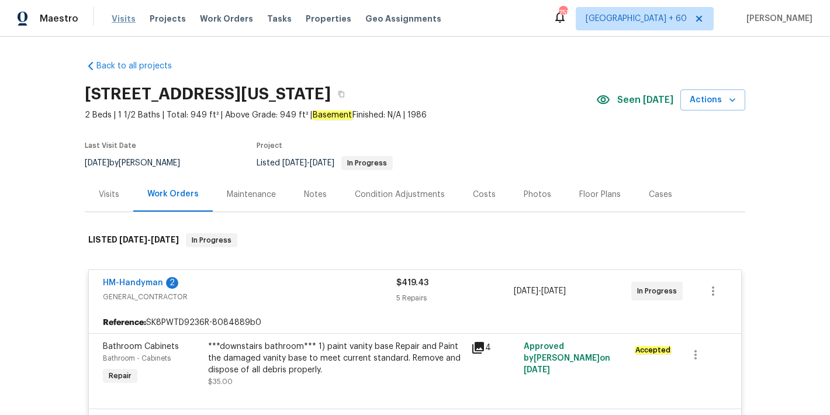
click at [123, 18] on span "Visits" at bounding box center [124, 19] width 24 height 12
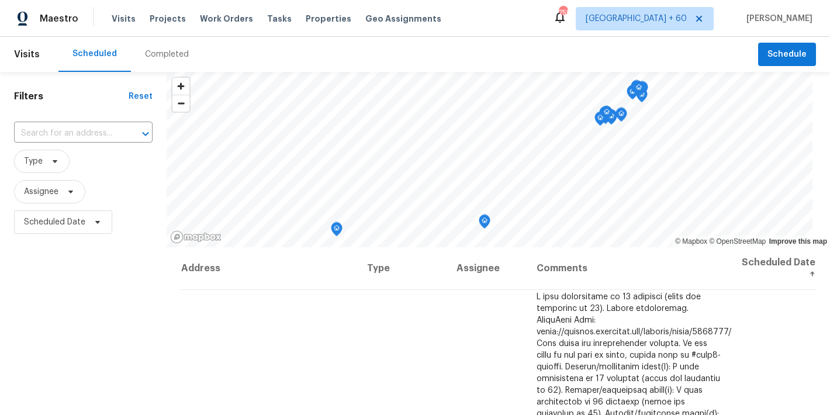
click at [167, 54] on div "Completed" at bounding box center [167, 55] width 44 height 12
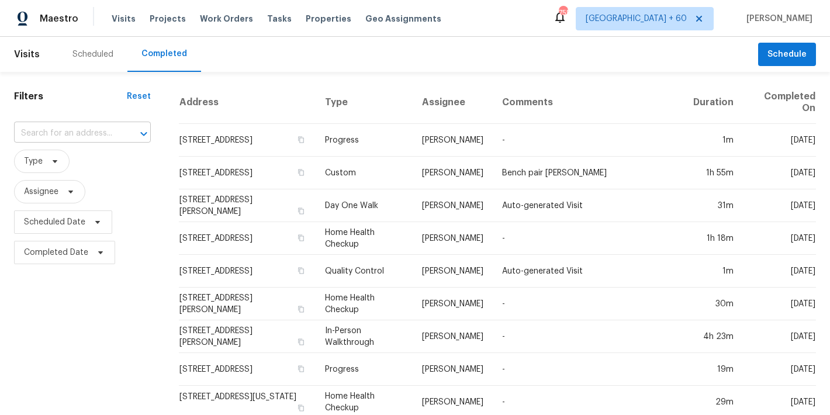
click at [68, 131] on input "text" at bounding box center [66, 134] width 104 height 18
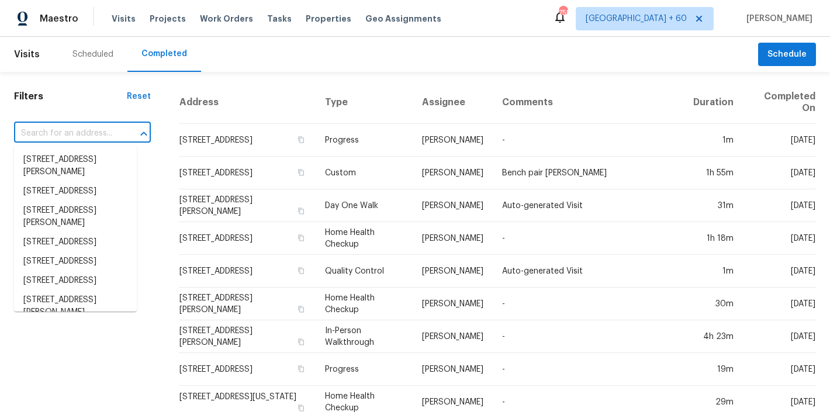
paste input "4319 E Vaughn Ave, Gilbert, AZ 85234"
type input "4319 E Vaughn Ave, Gilbert, AZ 85234"
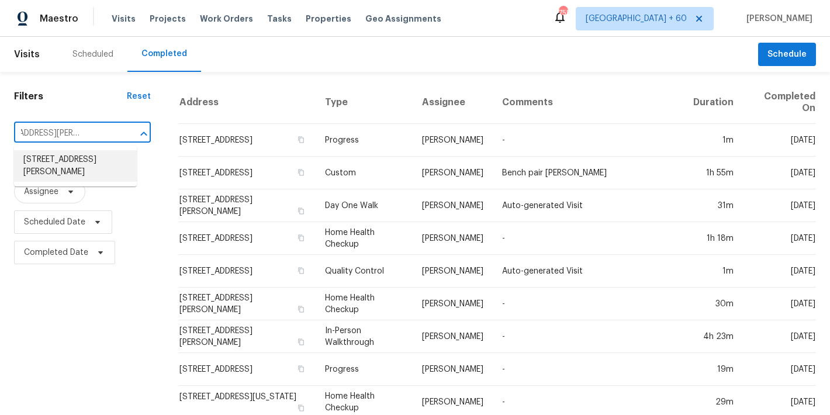
click at [61, 173] on li "4319 E Vaughn Ave, Gilbert, AZ 85234" at bounding box center [75, 166] width 123 height 32
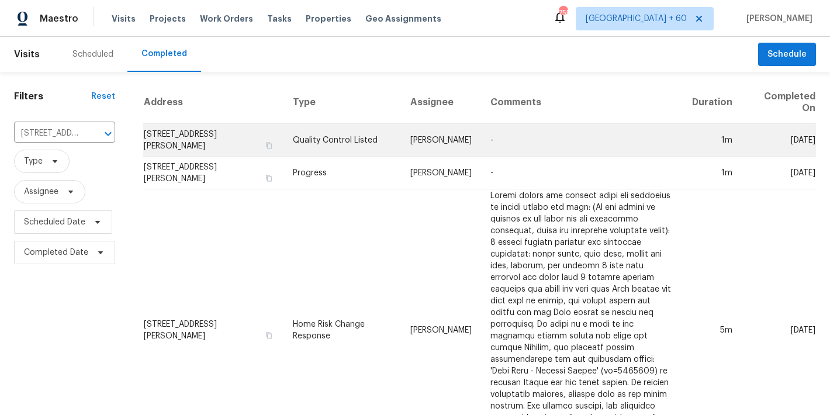
click at [191, 135] on td "4319 E Vaughn Ave, Gilbert, AZ 85234" at bounding box center [213, 140] width 140 height 33
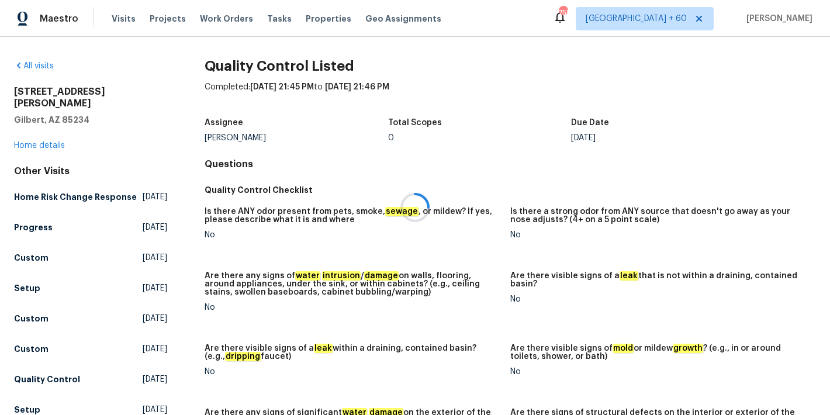
click at [115, 120] on div at bounding box center [415, 207] width 830 height 415
click at [90, 129] on div at bounding box center [415, 207] width 830 height 415
click at [28, 142] on link "Home details" at bounding box center [39, 146] width 51 height 8
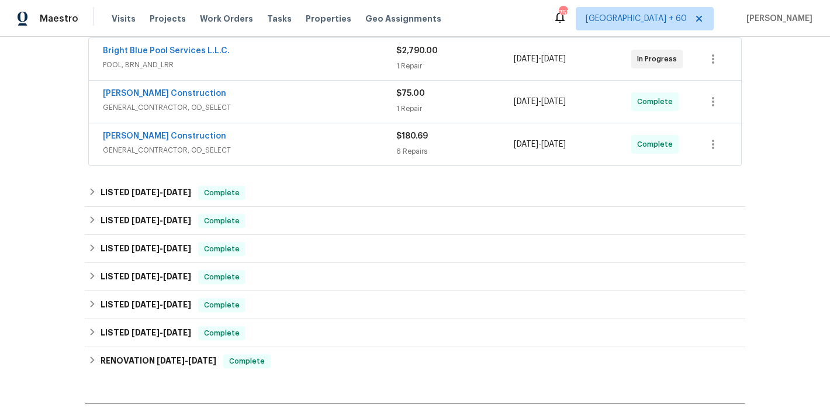
scroll to position [226, 0]
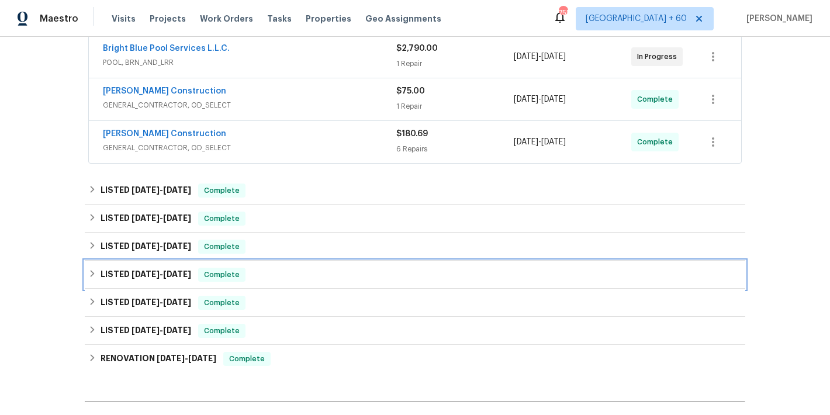
click at [272, 274] on div "LISTED 2/28/25 - 3/10/25 Complete" at bounding box center [415, 275] width 654 height 14
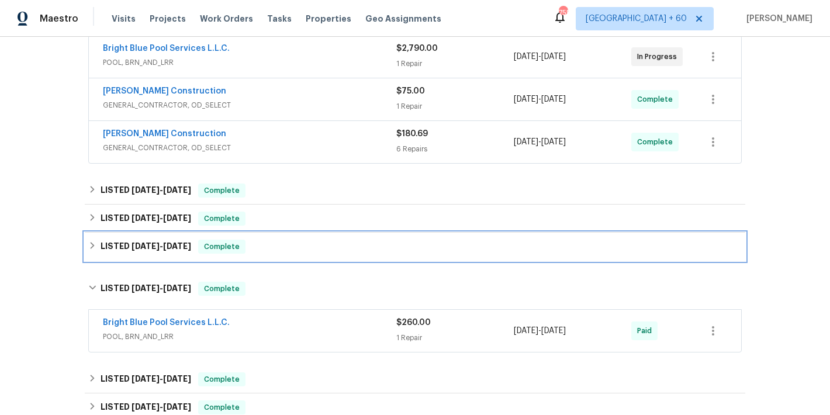
click at [262, 253] on div "LISTED 3/10/25 - 3/13/25 Complete" at bounding box center [415, 247] width 654 height 14
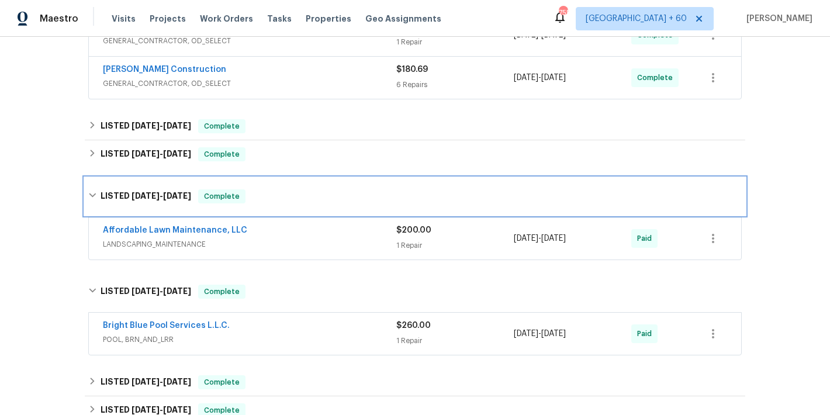
scroll to position [307, 0]
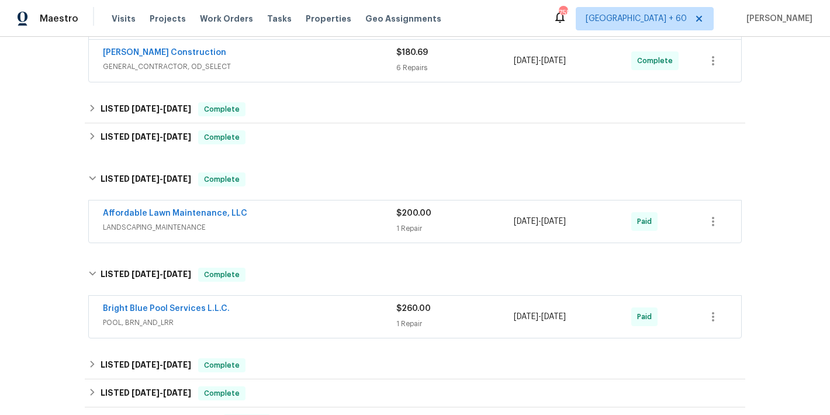
click at [767, 151] on div "Back to all projects 4319 E Vaughn Ave, Gilbert, AZ 85234 4 Beds | 3 Baths | To…" at bounding box center [415, 226] width 830 height 378
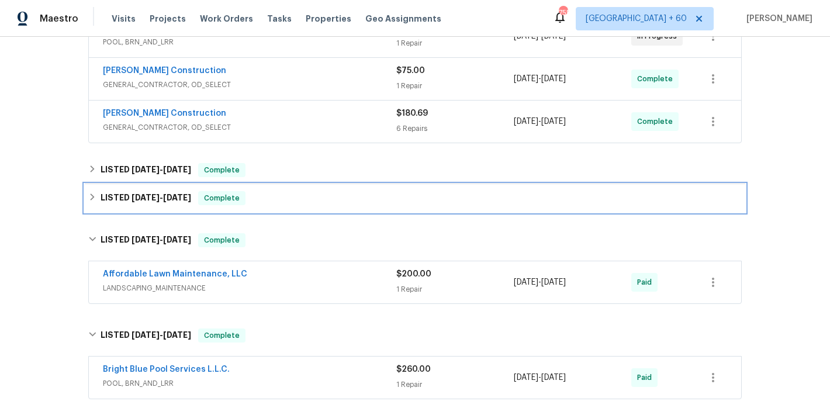
click at [308, 198] on div "LISTED 5/13/25 - 5/16/25 Complete" at bounding box center [415, 198] width 654 height 14
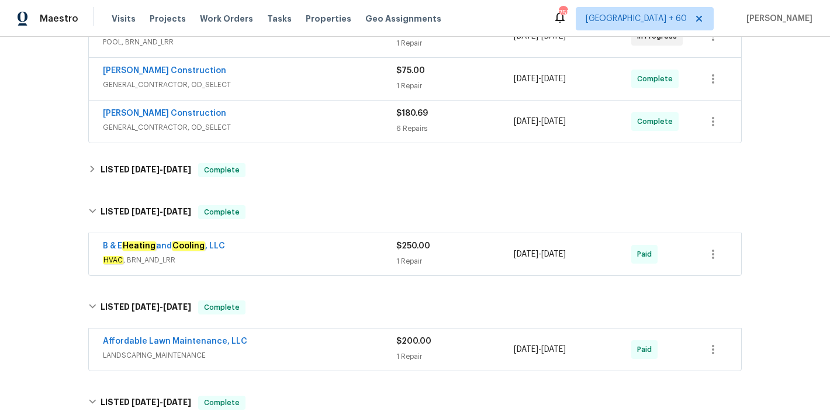
click at [360, 252] on div "B & E Heating and Cooling , LLC" at bounding box center [250, 247] width 294 height 14
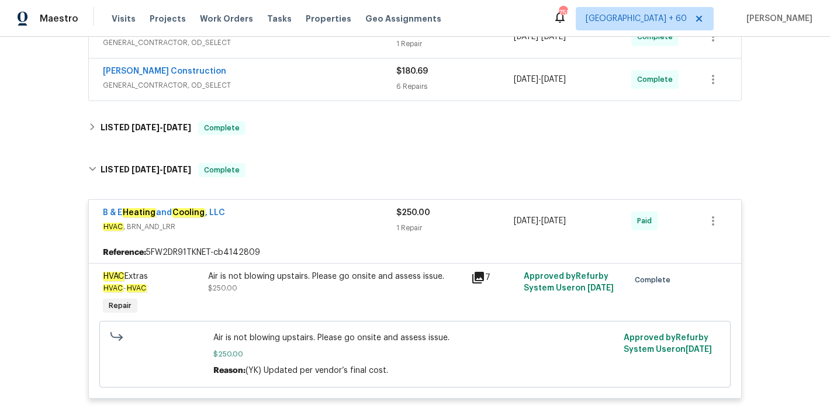
scroll to position [257, 0]
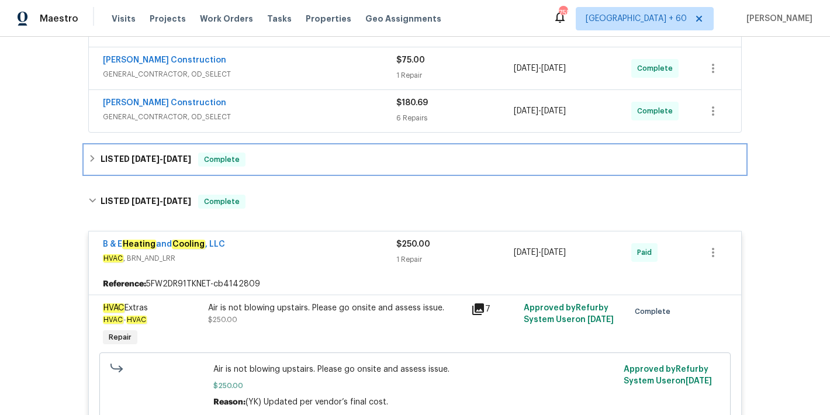
click at [248, 158] on div "LISTED 6/2/25 - 6/3/25 Complete" at bounding box center [415, 160] width 654 height 14
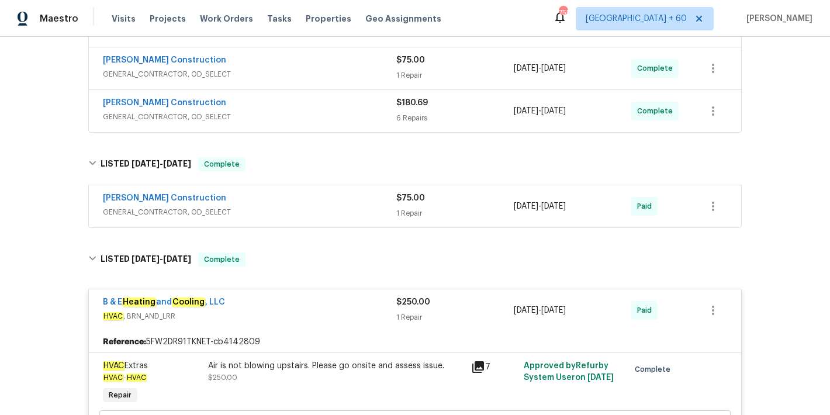
click at [331, 203] on div "Strasser Construction" at bounding box center [250, 199] width 294 height 14
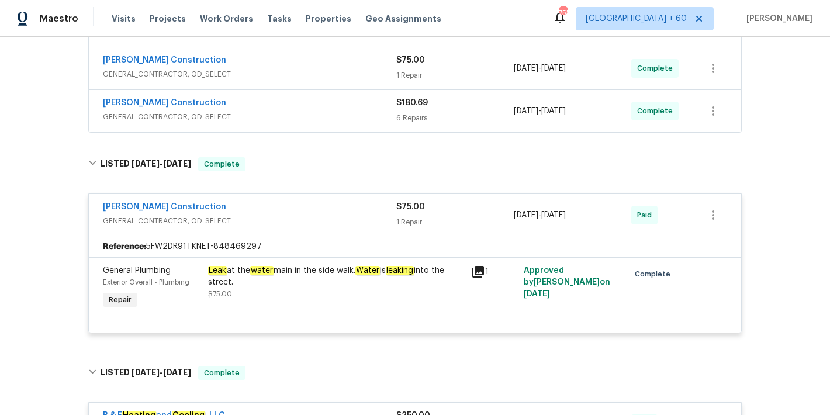
scroll to position [170, 0]
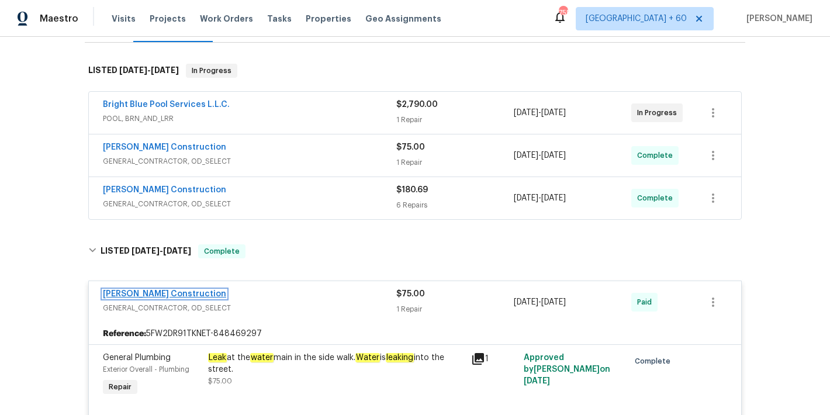
click at [164, 297] on link "Strasser Construction" at bounding box center [164, 294] width 123 height 8
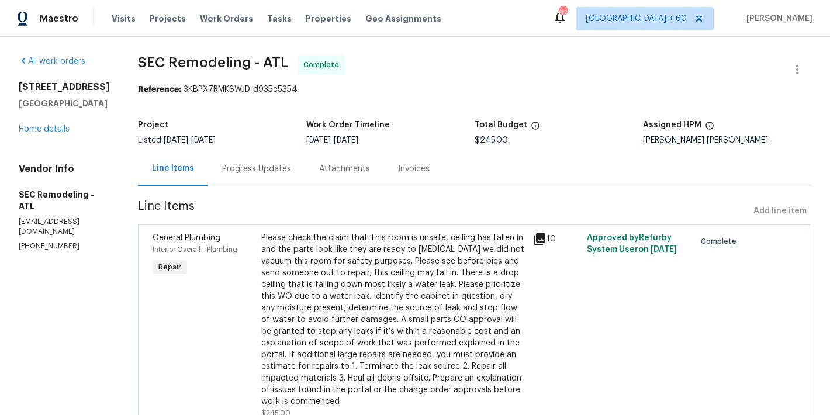
click at [257, 170] on div "Progress Updates" at bounding box center [256, 169] width 69 height 12
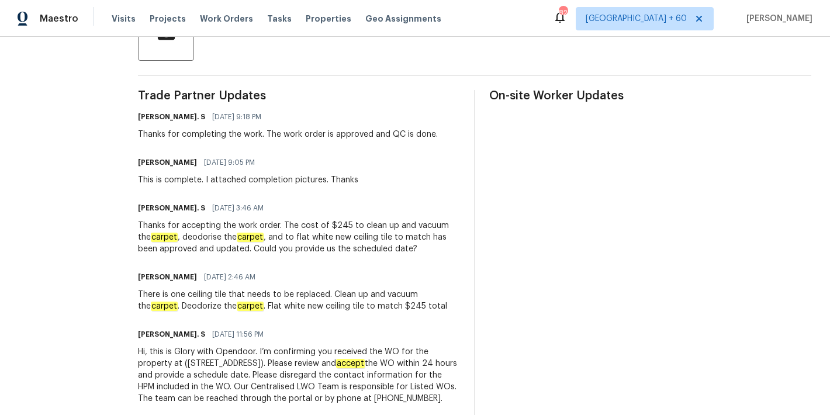
scroll to position [350, 0]
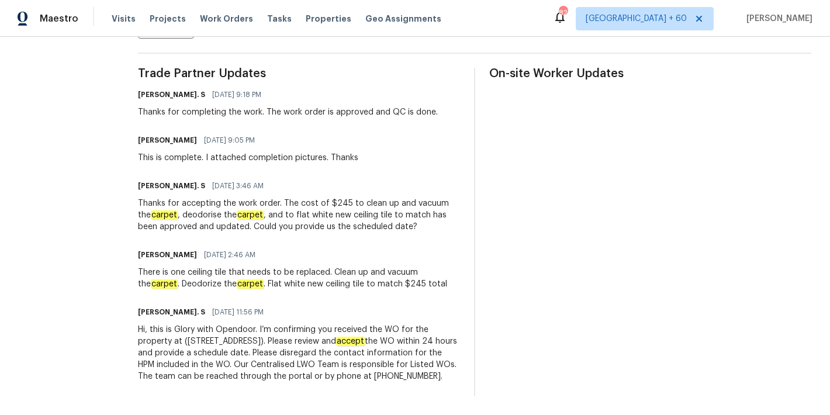
click at [536, 136] on div "On-site Worker Updates" at bounding box center [651, 232] width 322 height 329
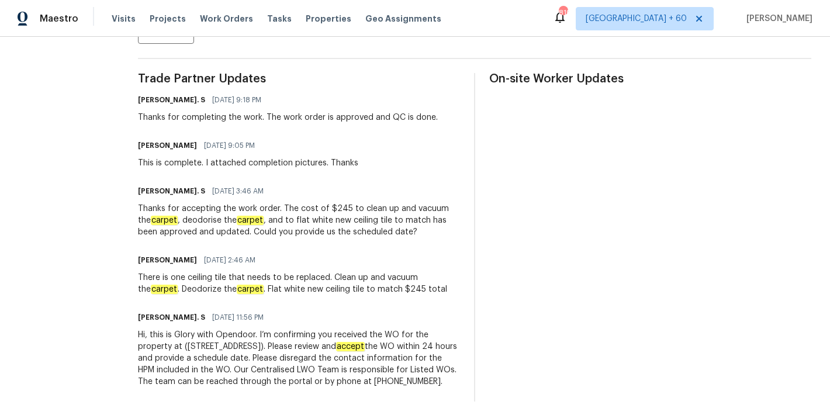
scroll to position [294, 0]
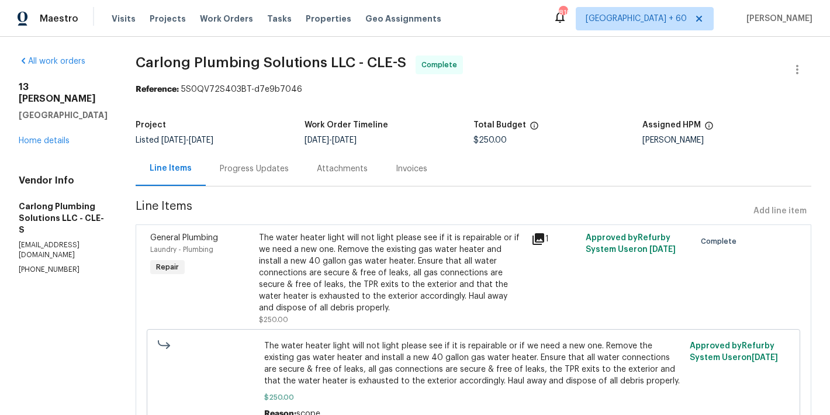
click at [416, 173] on div "Invoices" at bounding box center [412, 169] width 32 height 12
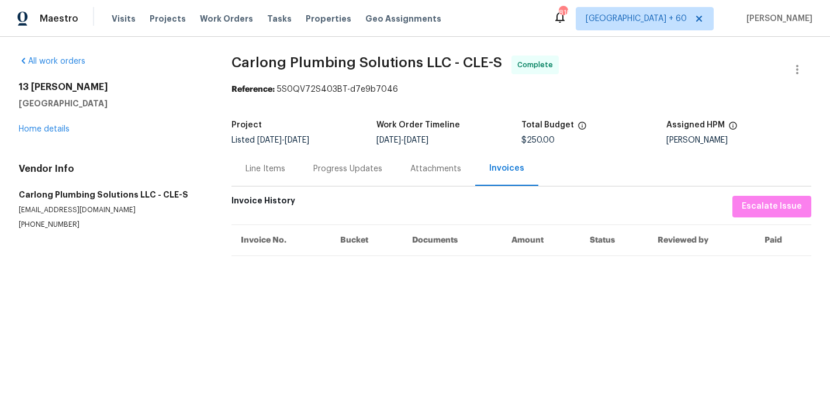
click at [339, 170] on div "Progress Updates" at bounding box center [347, 169] width 69 height 12
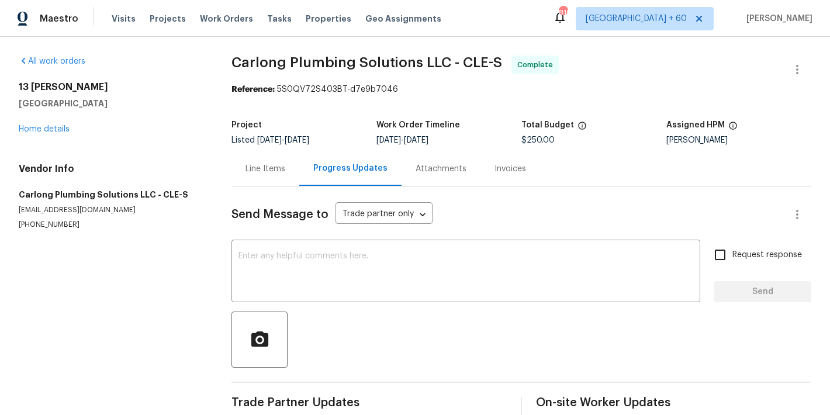
scroll to position [131, 0]
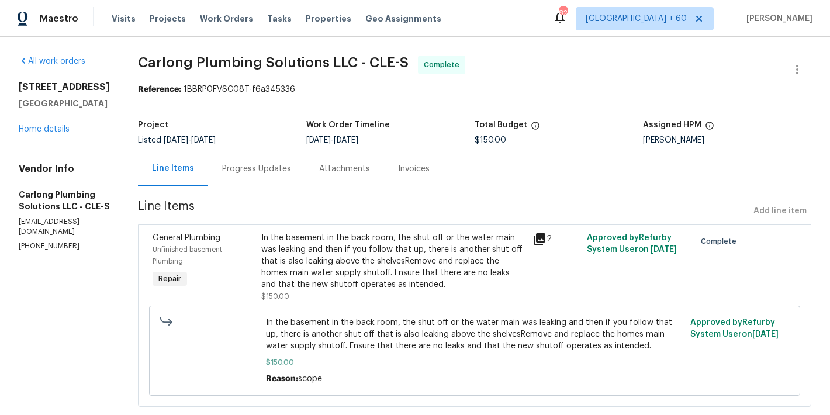
click at [278, 165] on div "Progress Updates" at bounding box center [256, 169] width 69 height 12
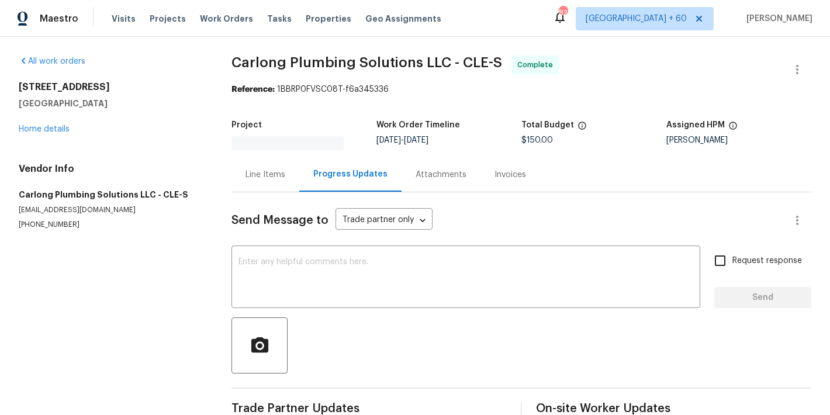
scroll to position [74, 0]
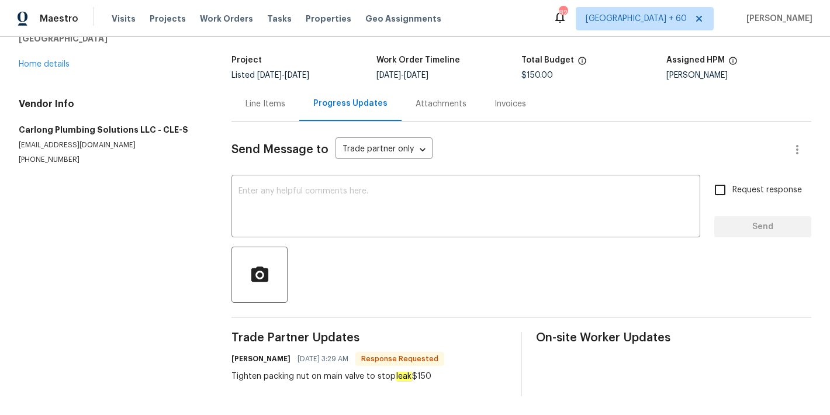
click at [725, 296] on div "Send Message to Trade partner only Trade partner only ​ x ​ Request response Se…" at bounding box center [522, 259] width 580 height 275
drag, startPoint x: 411, startPoint y: 368, endPoint x: 226, endPoint y: 369, distance: 185.4
click at [226, 369] on div "All work orders [STREET_ADDRESS][PERSON_NAME] Home details Vendor Info Carlong …" at bounding box center [415, 193] width 830 height 443
copy div "Tighten packing nut on main valve to stop leak"
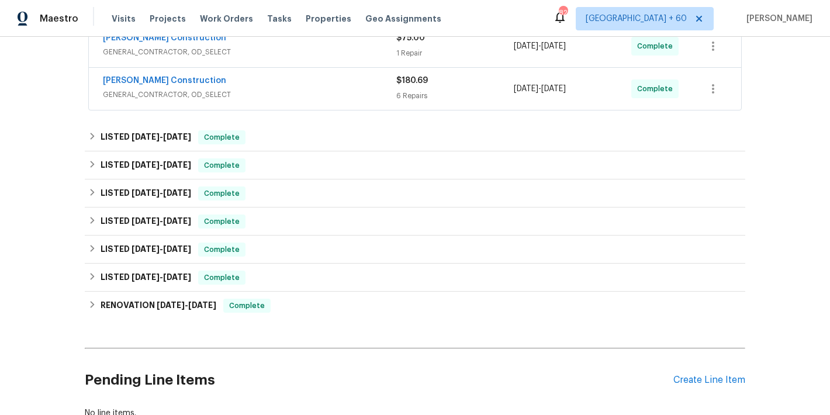
scroll to position [281, 0]
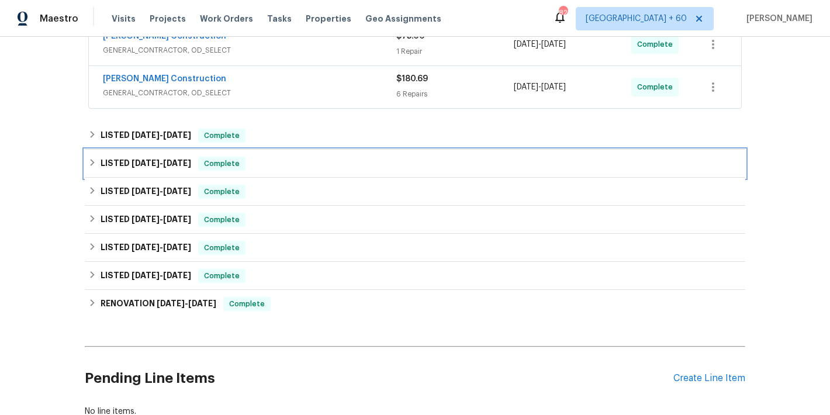
click at [304, 164] on div "LISTED [DATE] - [DATE] Complete" at bounding box center [415, 164] width 654 height 14
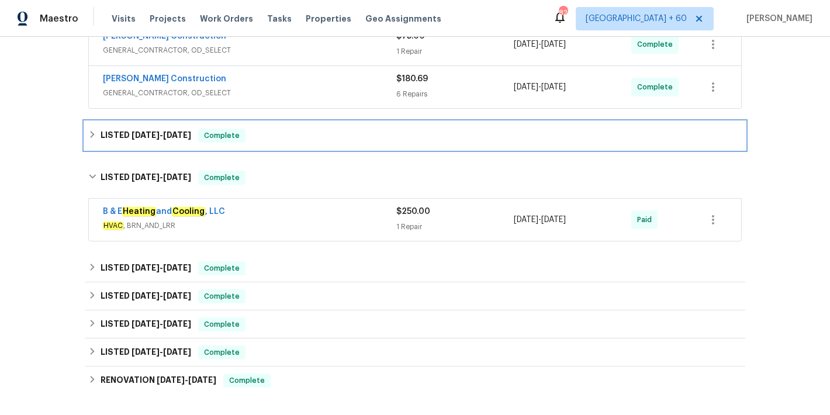
click at [273, 135] on div "LISTED [DATE] - [DATE] Complete" at bounding box center [415, 136] width 654 height 14
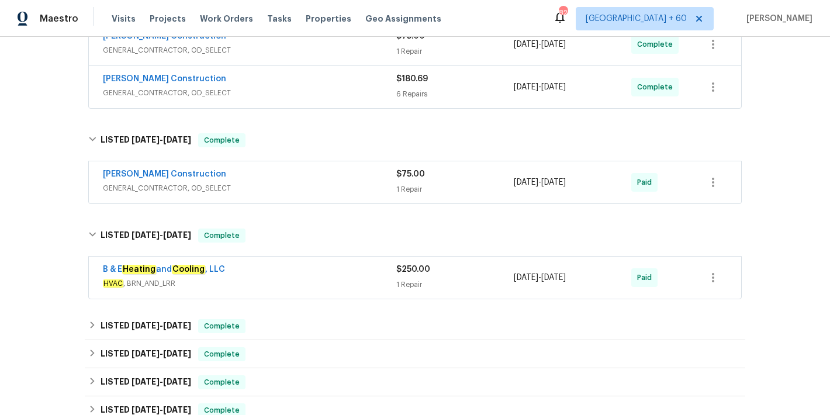
click at [353, 270] on div "B & E Heating and Cooling , LLC" at bounding box center [250, 271] width 294 height 14
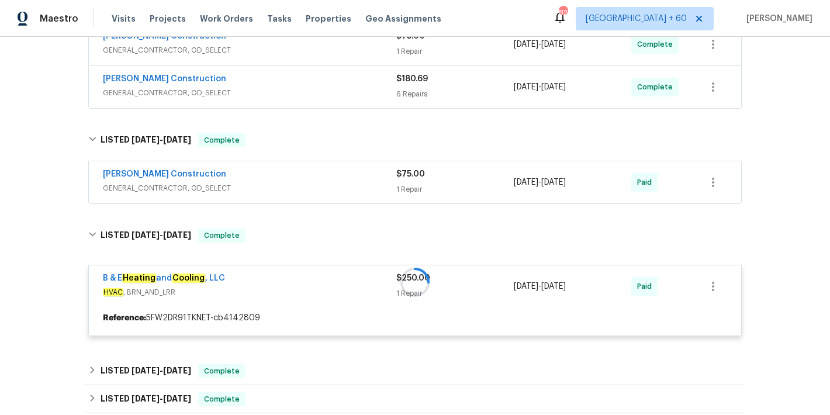
click at [356, 185] on span "GENERAL_CONTRACTOR, OD_SELECT" at bounding box center [250, 188] width 294 height 12
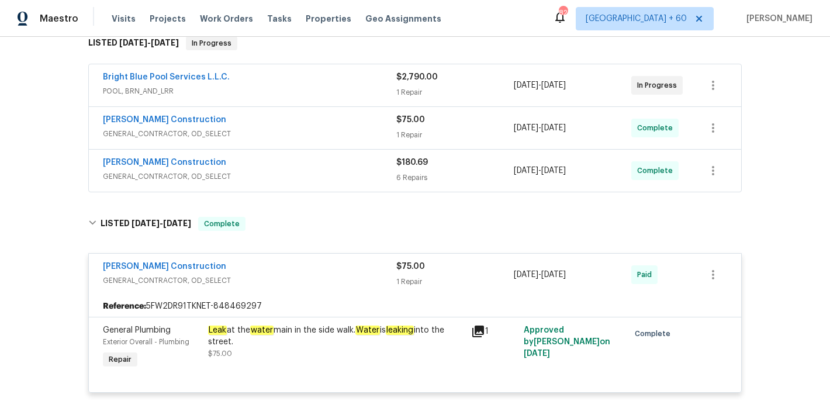
scroll to position [180, 0]
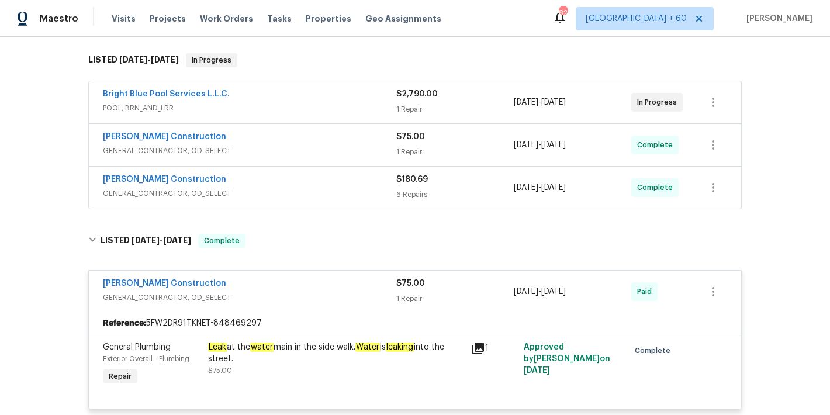
click at [363, 189] on span "GENERAL_CONTRACTOR, OD_SELECT" at bounding box center [250, 194] width 294 height 12
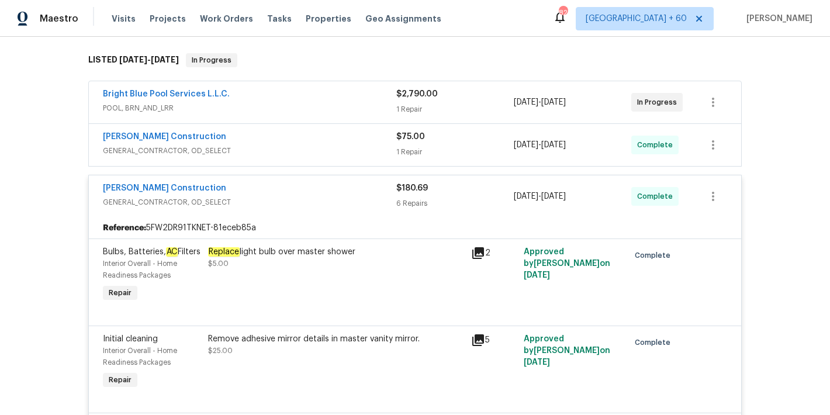
click at [366, 142] on div "Strasser Construction" at bounding box center [250, 138] width 294 height 14
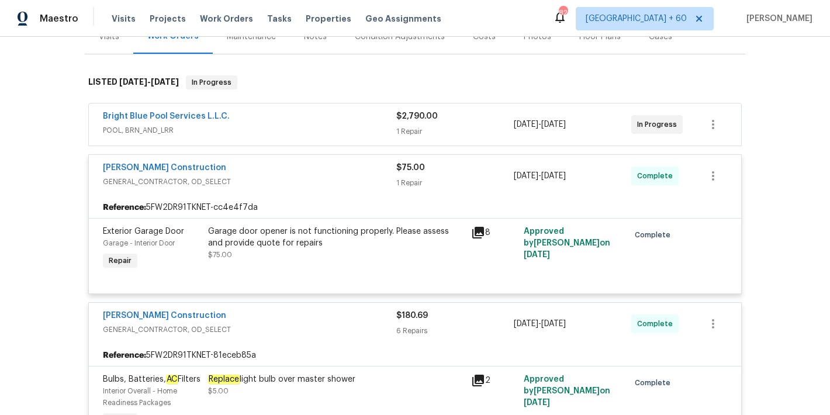
scroll to position [156, 0]
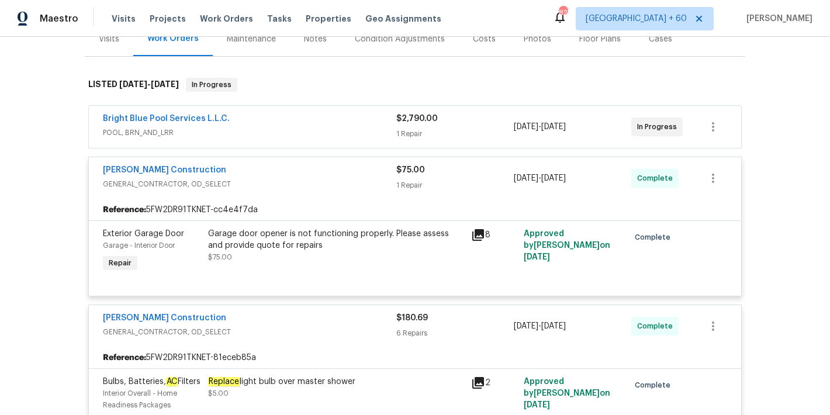
click at [380, 130] on span "POOL, BRN_AND_LRR" at bounding box center [250, 133] width 294 height 12
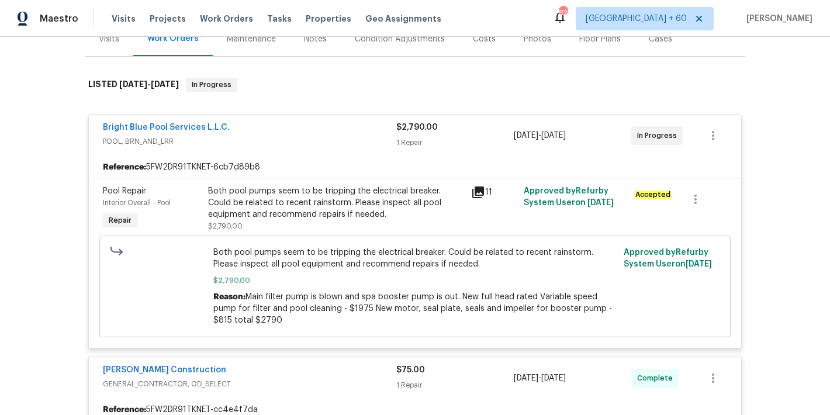
click at [774, 129] on div "Back to all projects 4319 E Vaughn Ave, Gilbert, AZ 85234 4 Beds | 3 Baths | To…" at bounding box center [415, 226] width 830 height 378
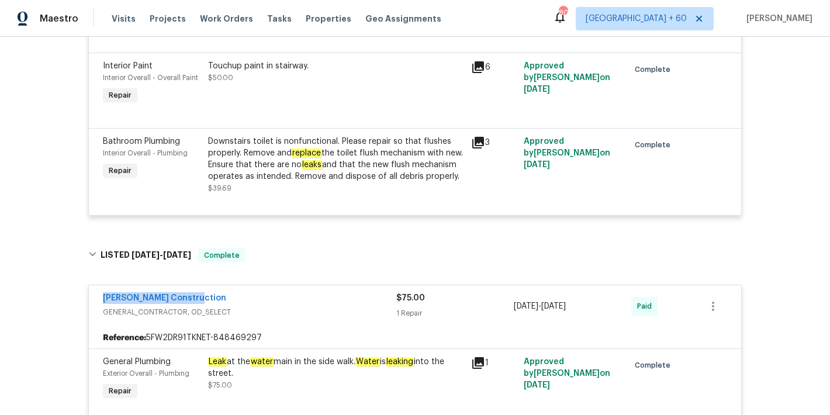
scroll to position [1006, 0]
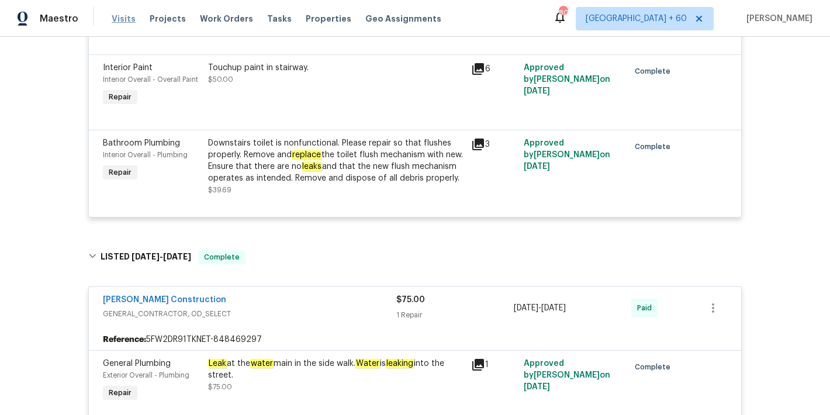
click at [127, 16] on span "Visits" at bounding box center [124, 19] width 24 height 12
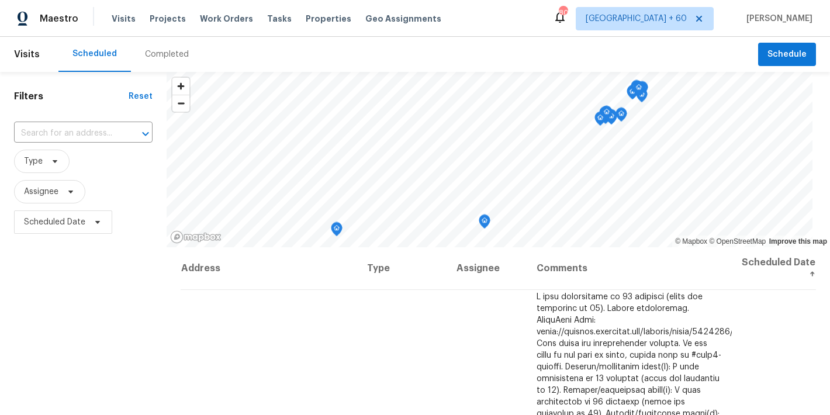
click at [164, 52] on div "Completed" at bounding box center [167, 55] width 44 height 12
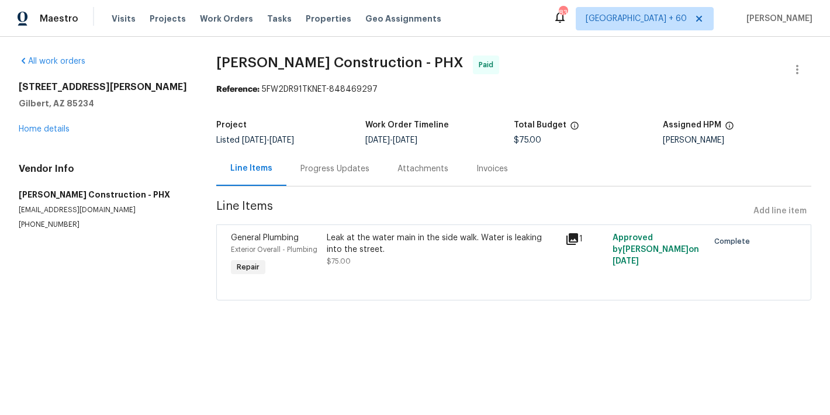
click at [313, 166] on div "Progress Updates" at bounding box center [335, 169] width 69 height 12
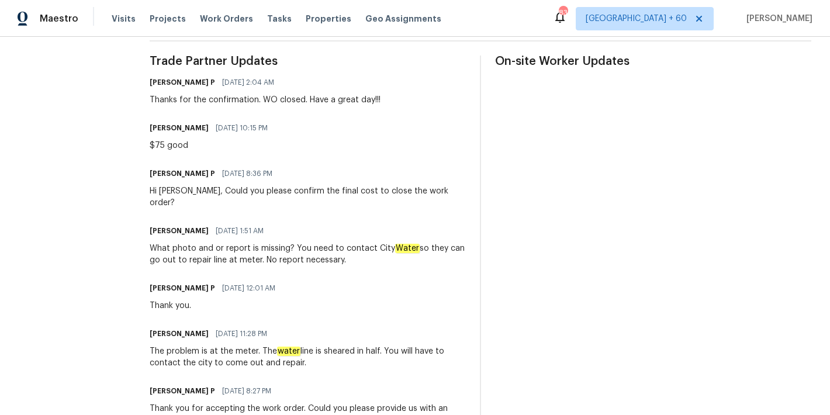
scroll to position [463, 0]
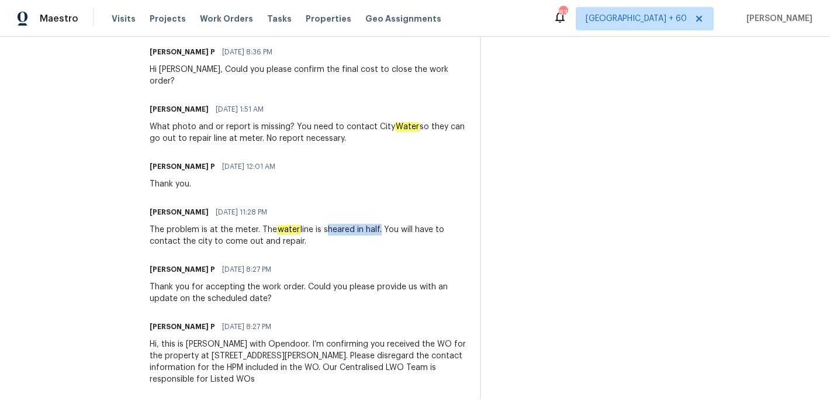
drag, startPoint x: 382, startPoint y: 218, endPoint x: 327, endPoint y: 216, distance: 55.6
click at [327, 224] on div "The problem is at the meter. The water line is sheared in half. You will have t…" at bounding box center [308, 235] width 316 height 23
copy div "sheared in half"
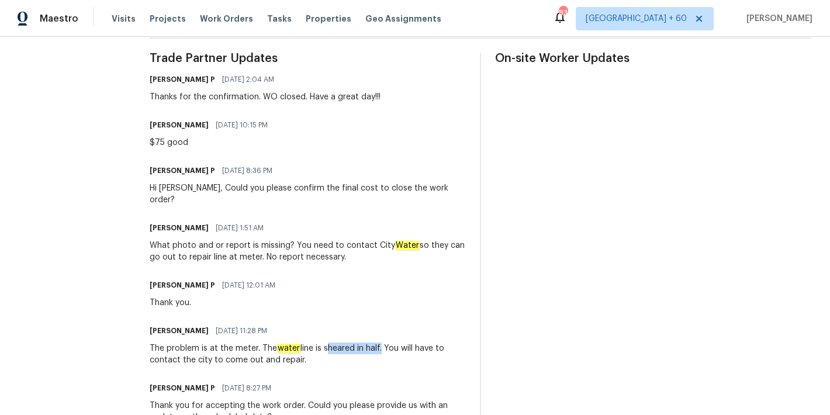
scroll to position [333, 0]
